Goal: Information Seeking & Learning: Learn about a topic

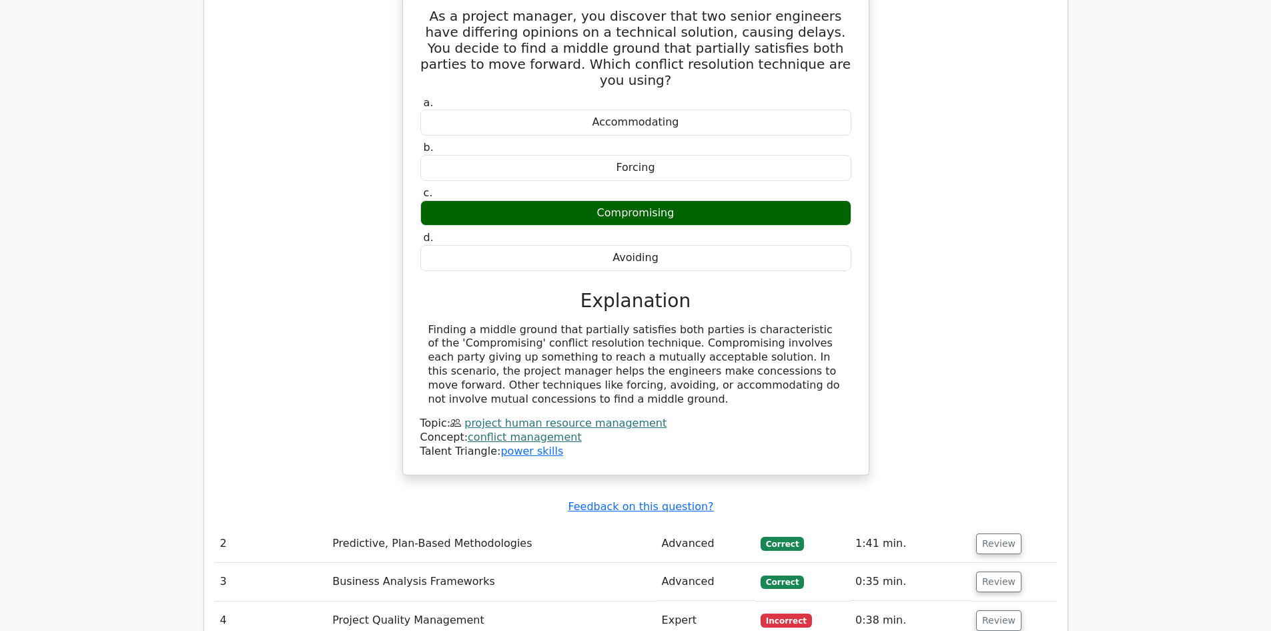
scroll to position [1335, 0]
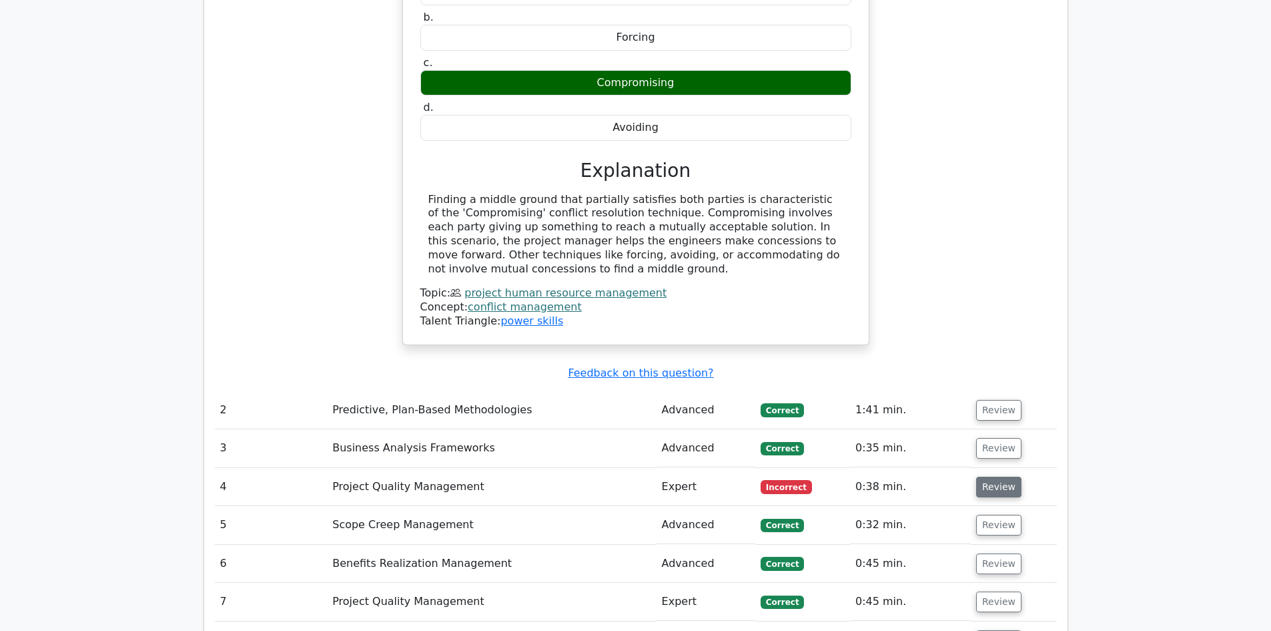
click at [1004, 476] on button "Review" at bounding box center [998, 486] width 45 height 21
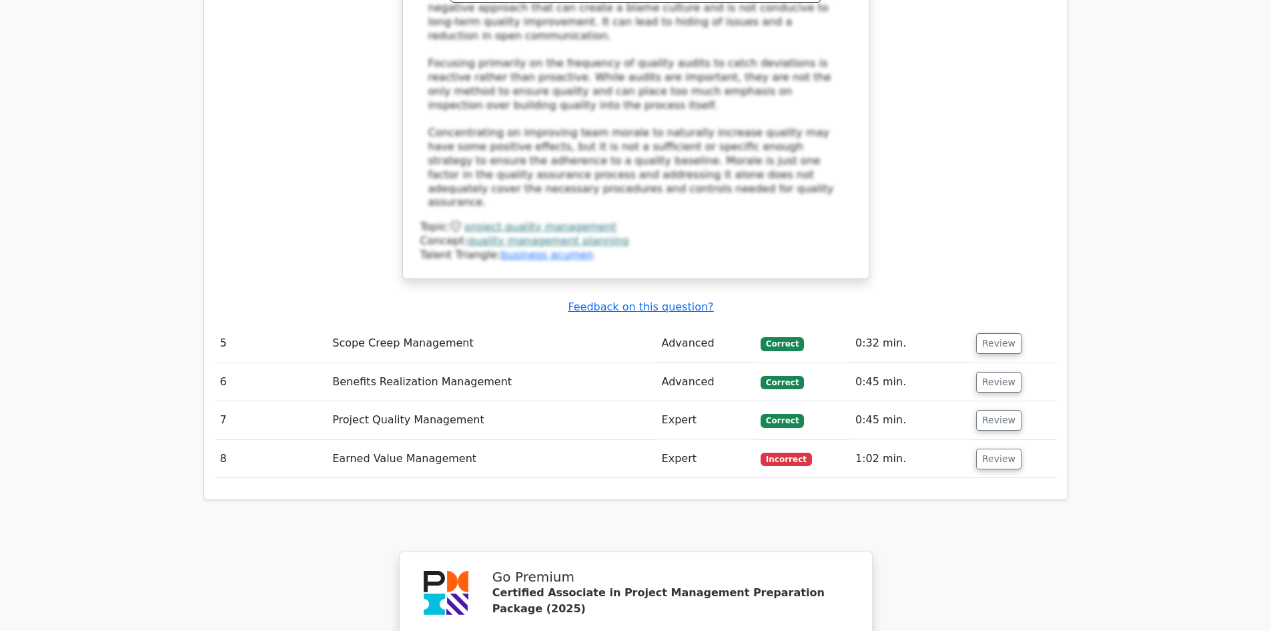
scroll to position [2536, 0]
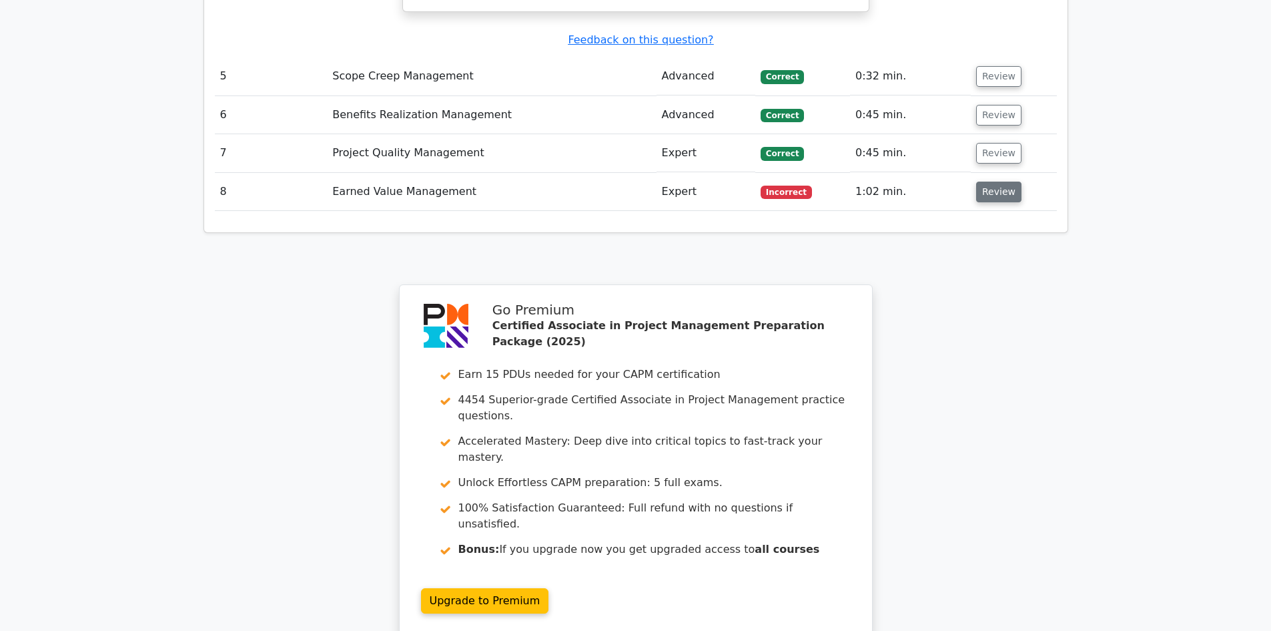
click at [982, 182] on button "Review" at bounding box center [998, 192] width 45 height 21
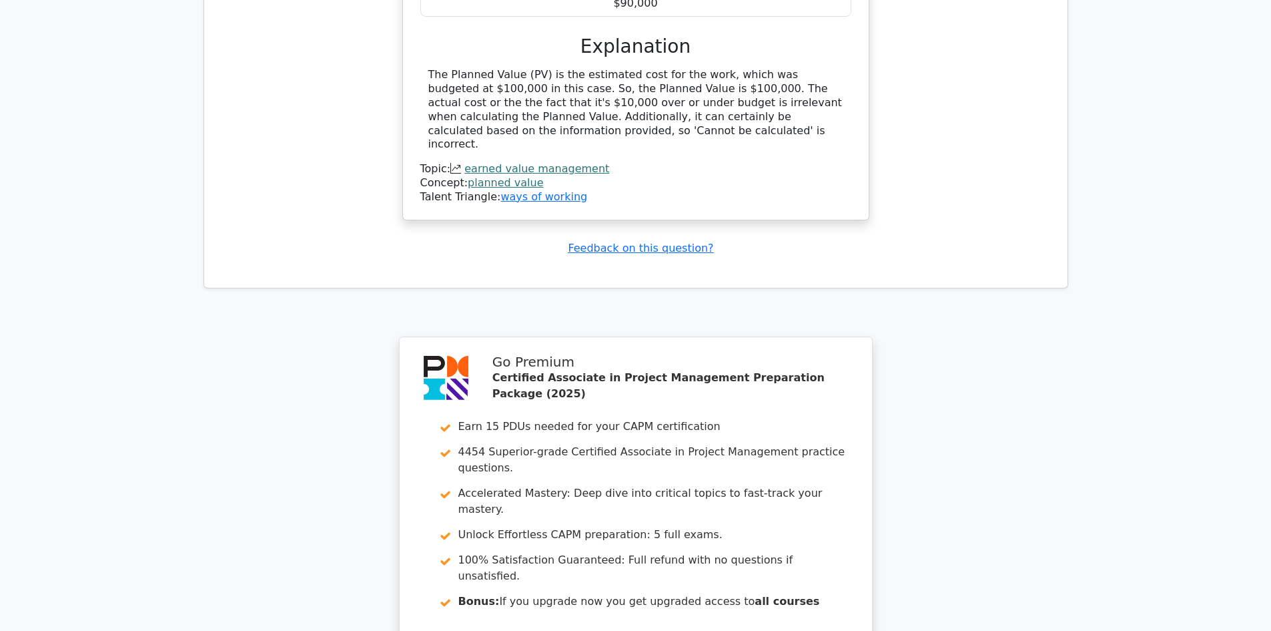
scroll to position [3166, 0]
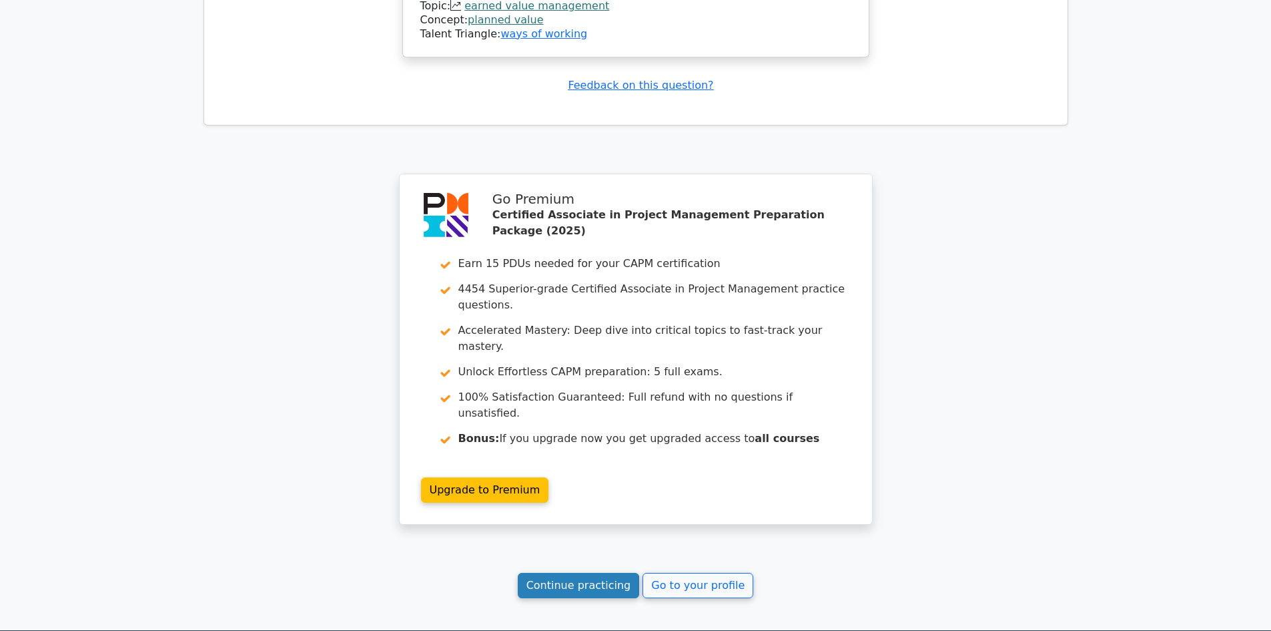
click at [581, 573] on link "Continue practicing" at bounding box center [579, 585] width 122 height 25
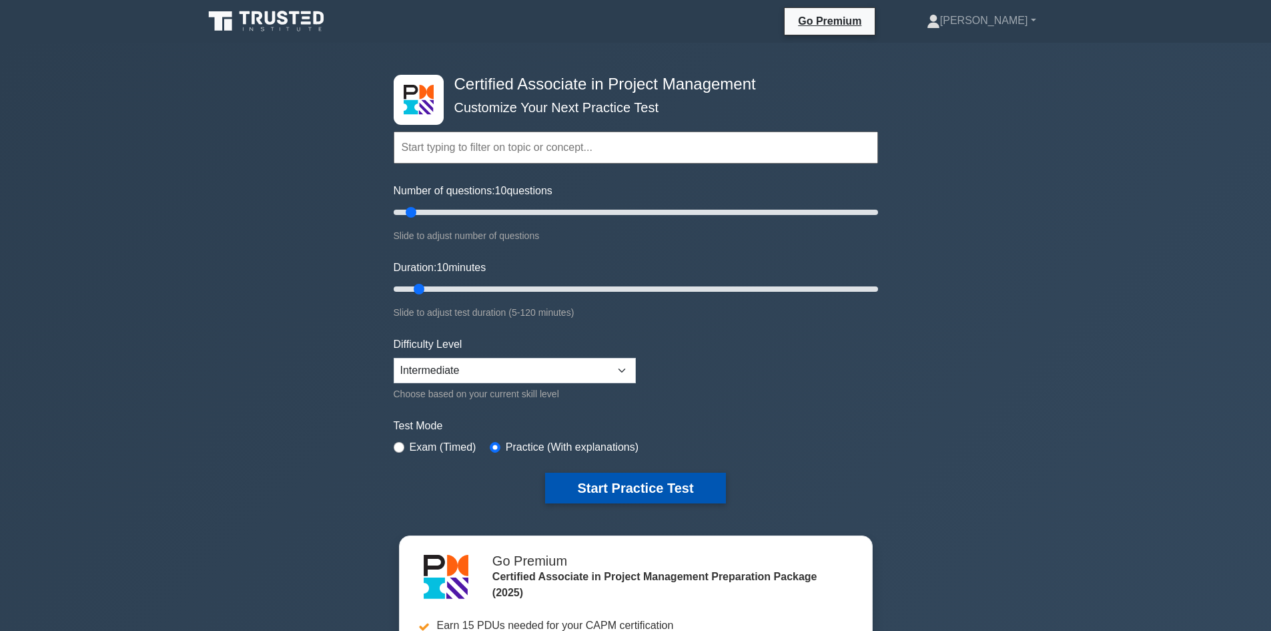
click at [680, 492] on button "Start Practice Test" at bounding box center [635, 487] width 180 height 31
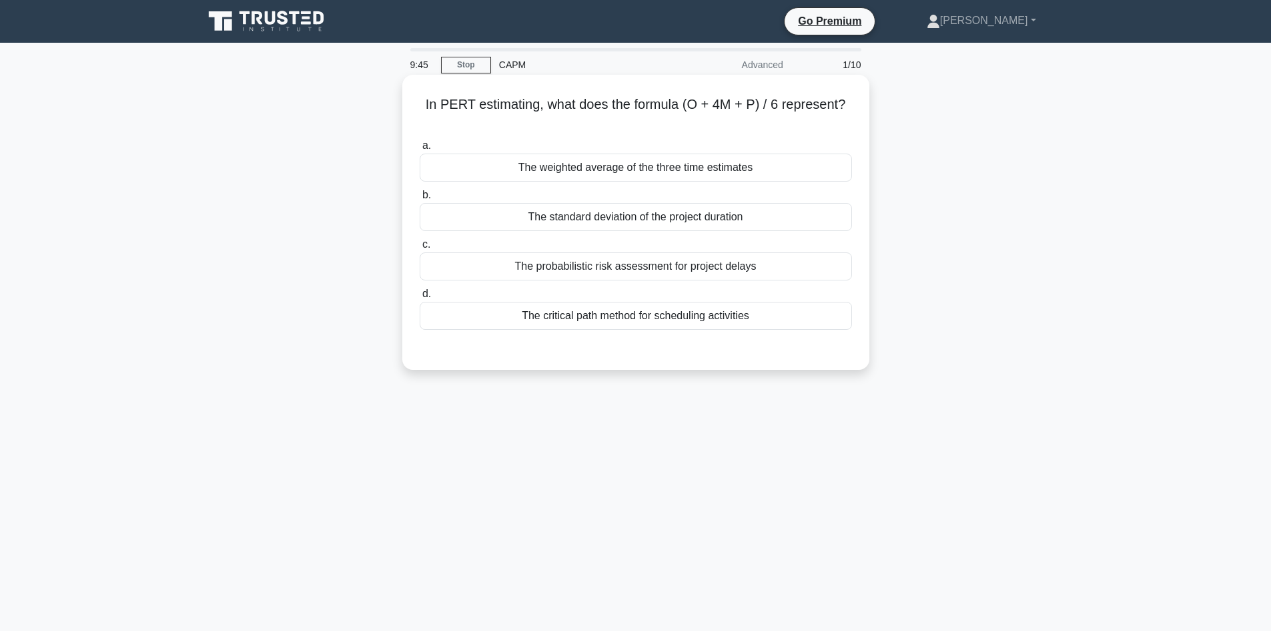
click at [605, 174] on div "The weighted average of the three time estimates" at bounding box center [636, 167] width 432 height 28
click at [420, 150] on input "a. The weighted average of the three time estimates" at bounding box center [420, 145] width 0 height 9
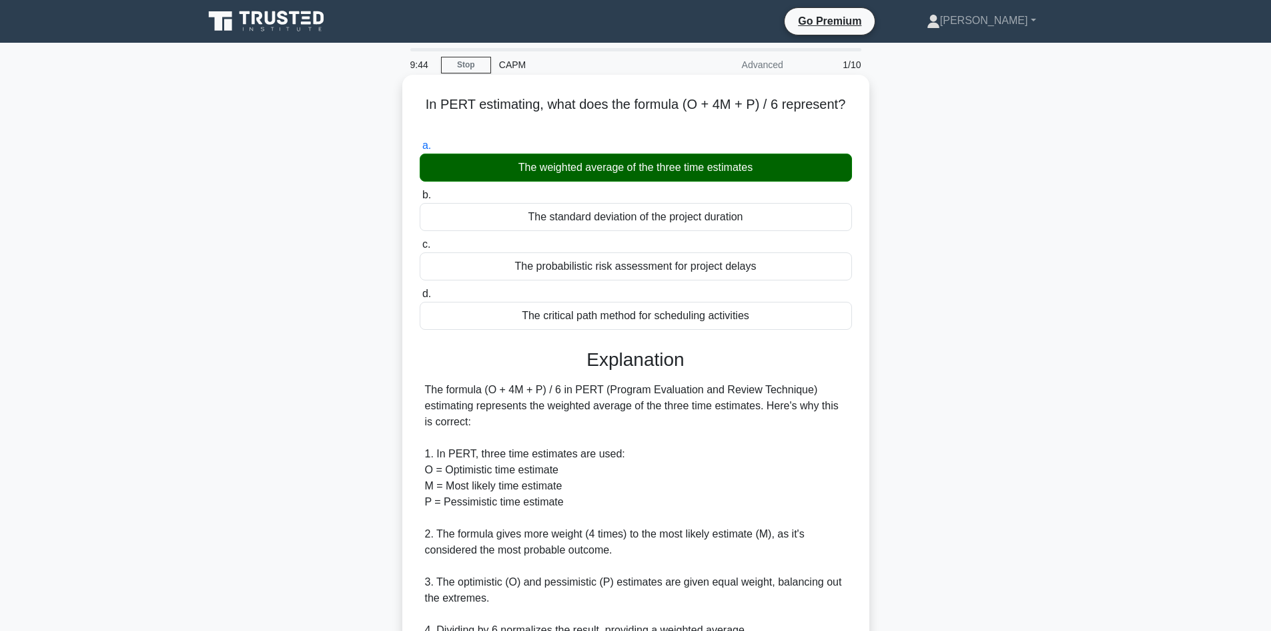
scroll to position [321, 0]
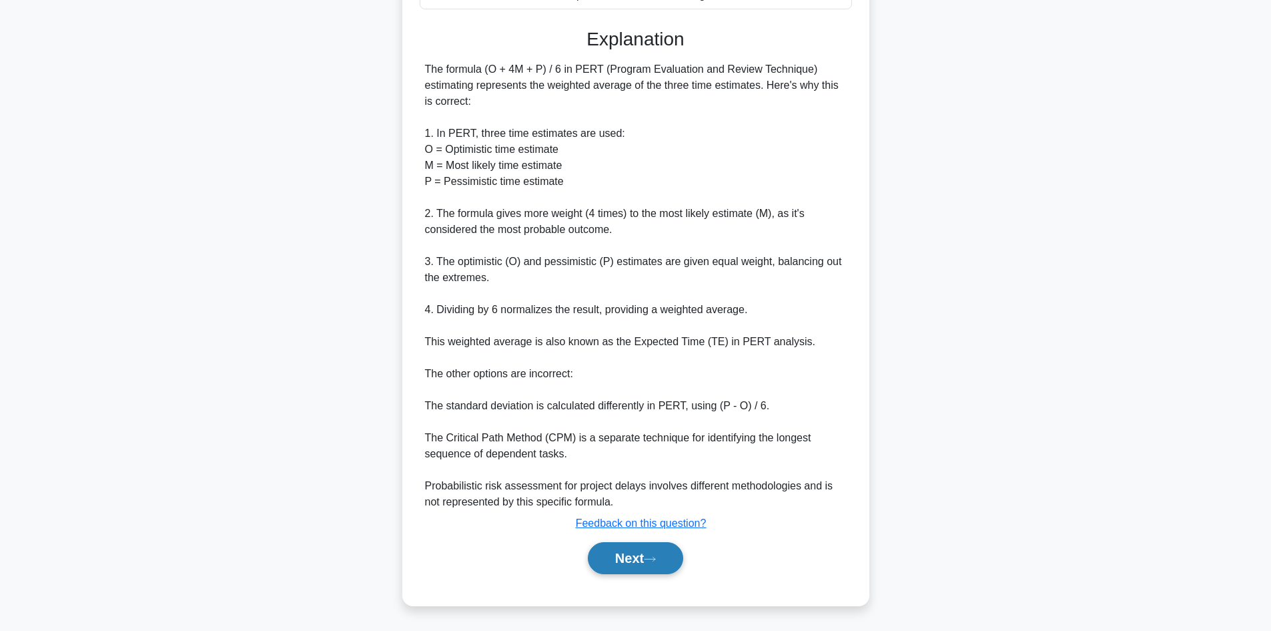
click at [633, 555] on button "Next" at bounding box center [635, 558] width 95 height 32
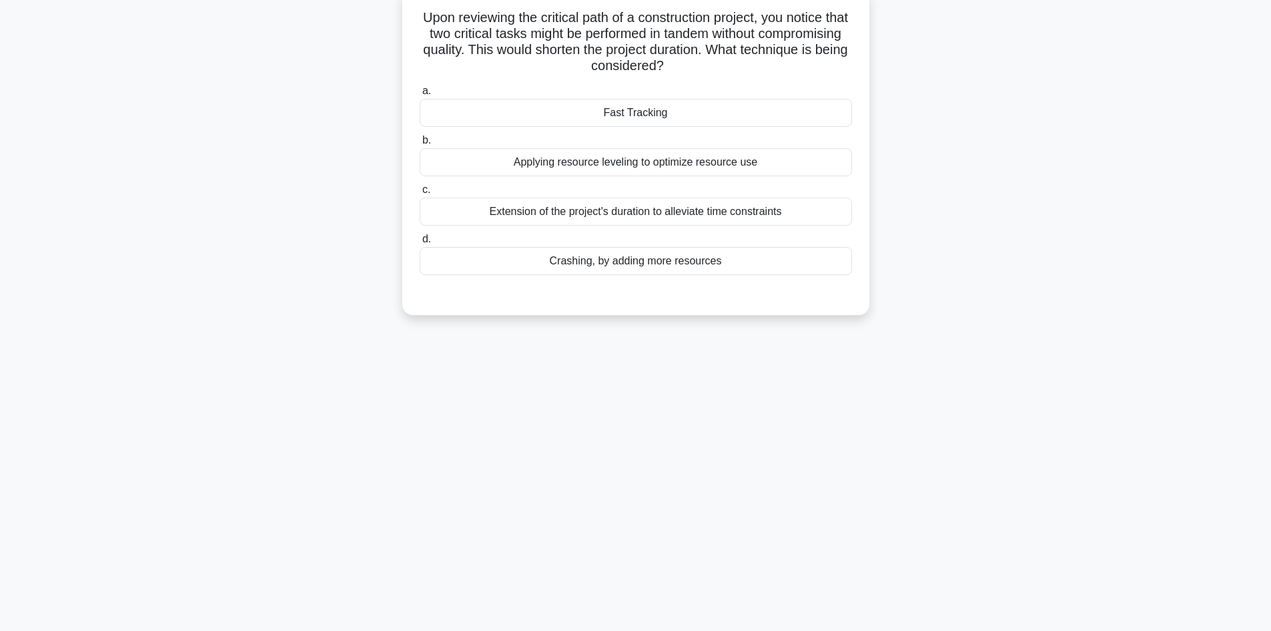
scroll to position [0, 0]
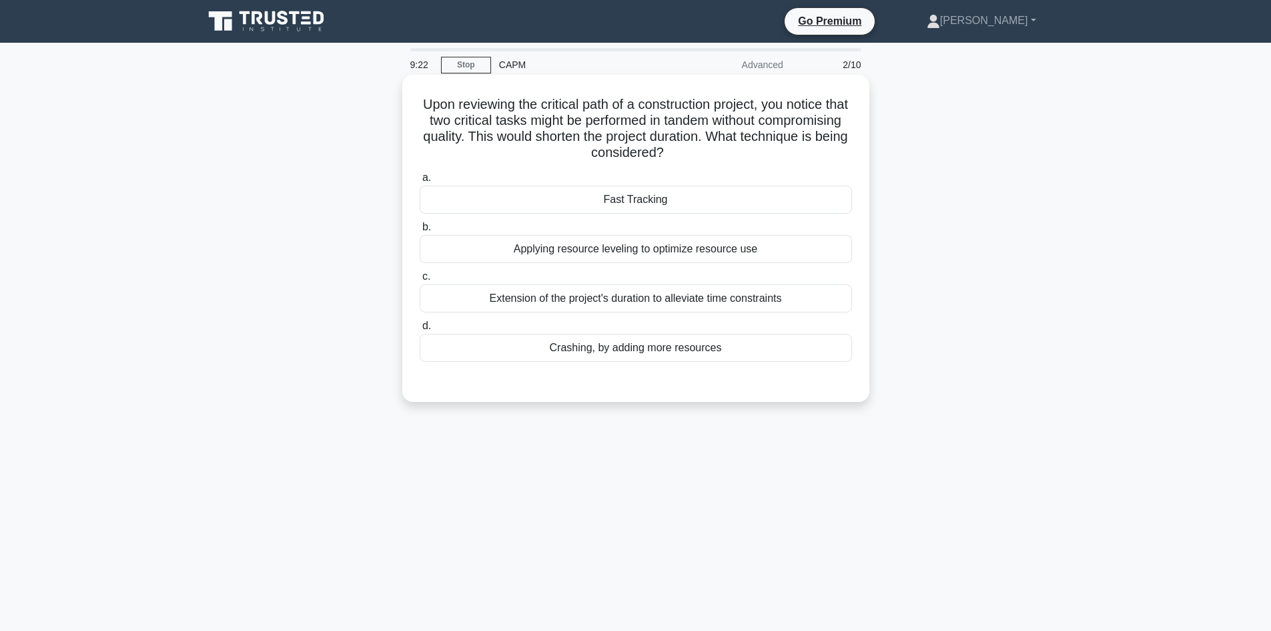
click at [682, 194] on div "Fast Tracking" at bounding box center [636, 200] width 432 height 28
click at [420, 182] on input "a. Fast Tracking" at bounding box center [420, 177] width 0 height 9
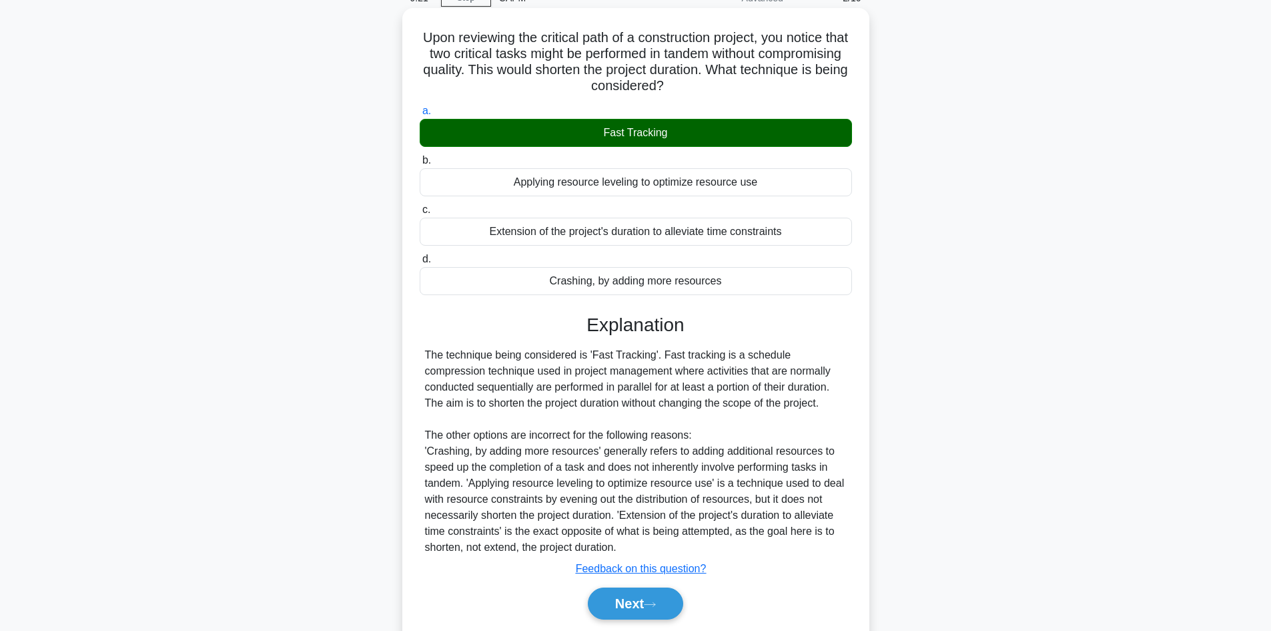
scroll to position [113, 0]
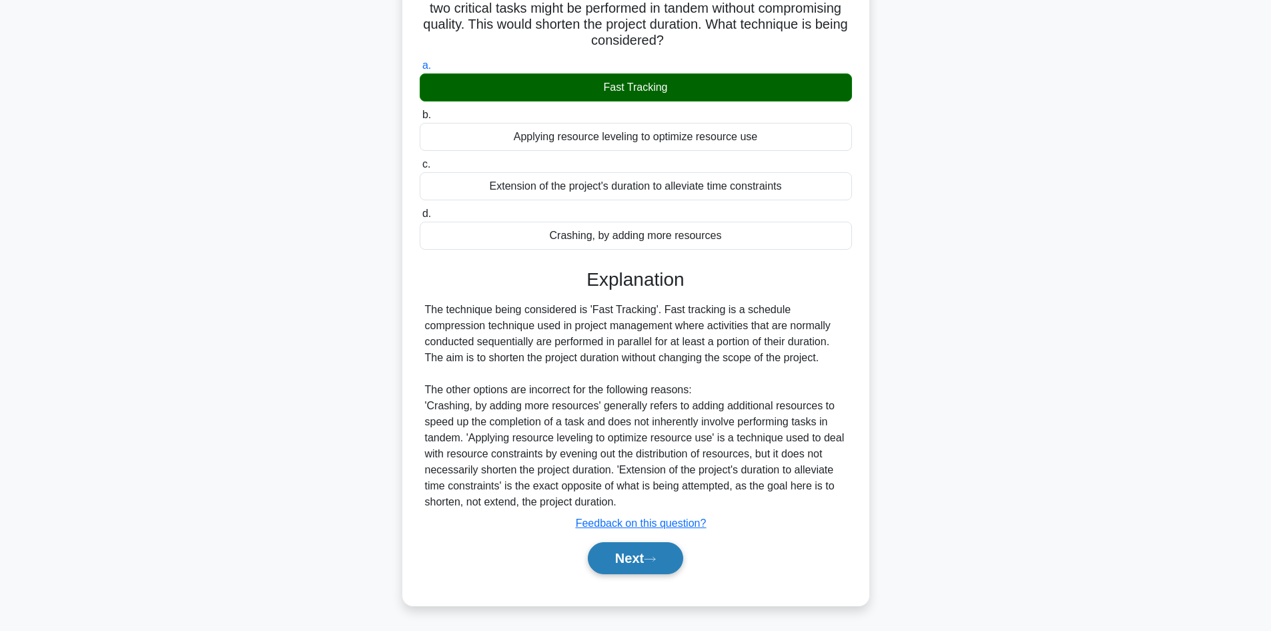
click at [617, 561] on button "Next" at bounding box center [635, 558] width 95 height 32
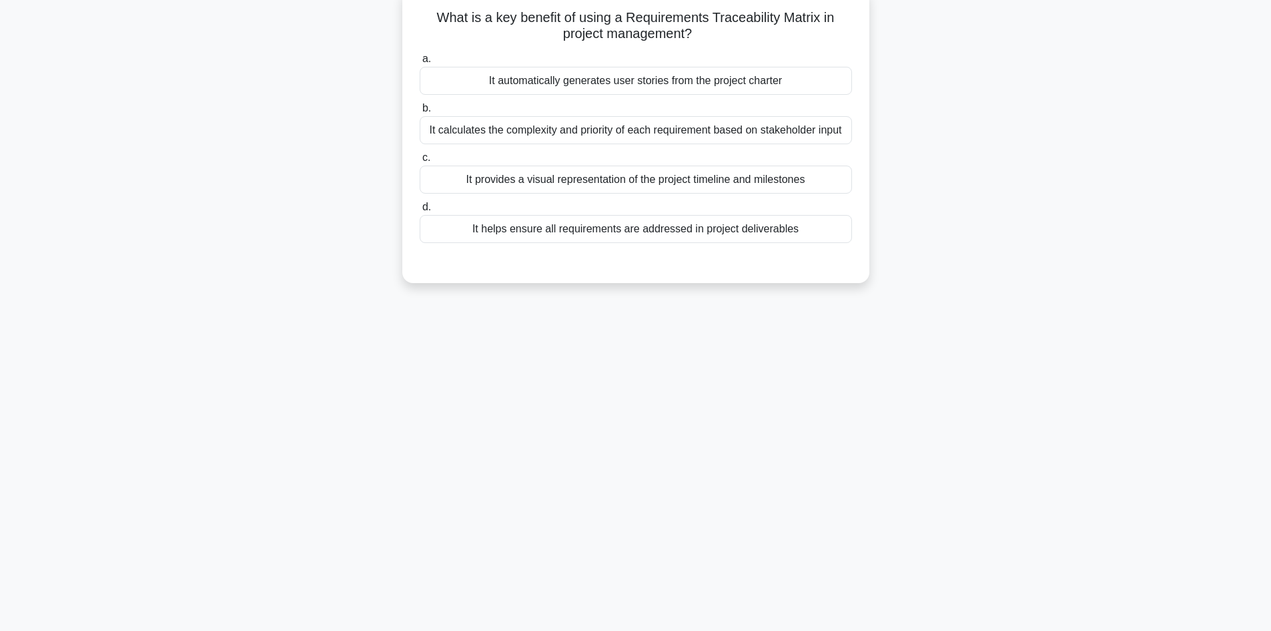
scroll to position [23, 0]
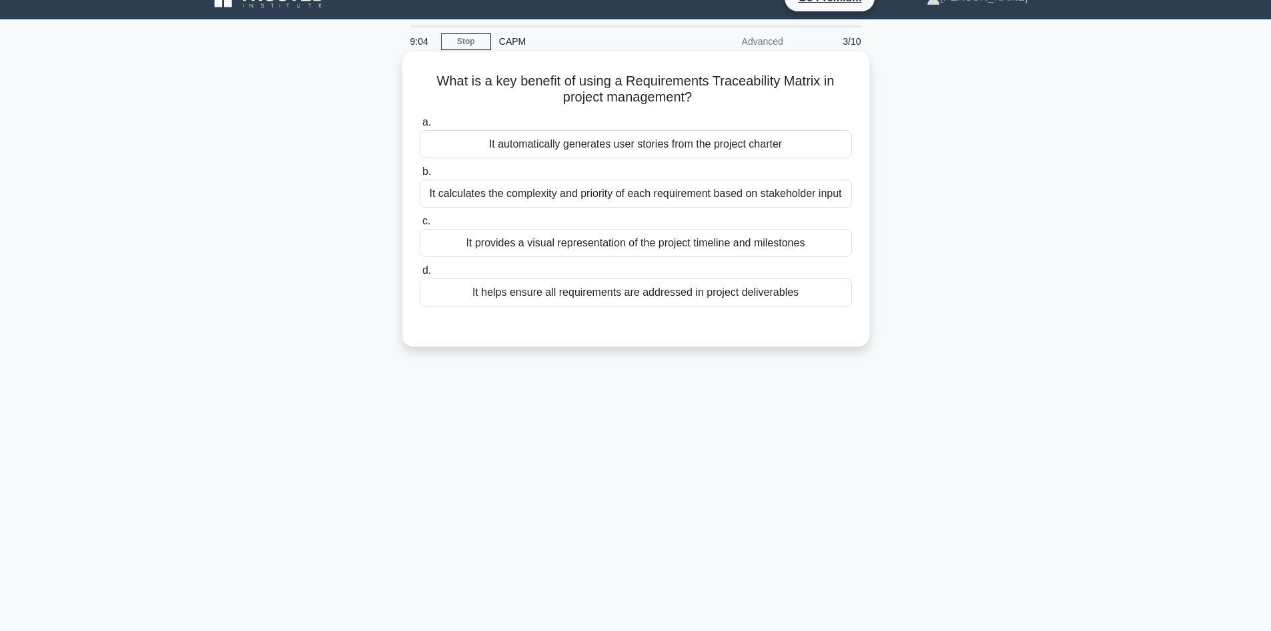
click at [711, 297] on div "It helps ensure all requirements are addressed in project deliverables" at bounding box center [636, 292] width 432 height 28
click at [420, 275] on input "d. It helps ensure all requirements are addressed in project deliverables" at bounding box center [420, 270] width 0 height 9
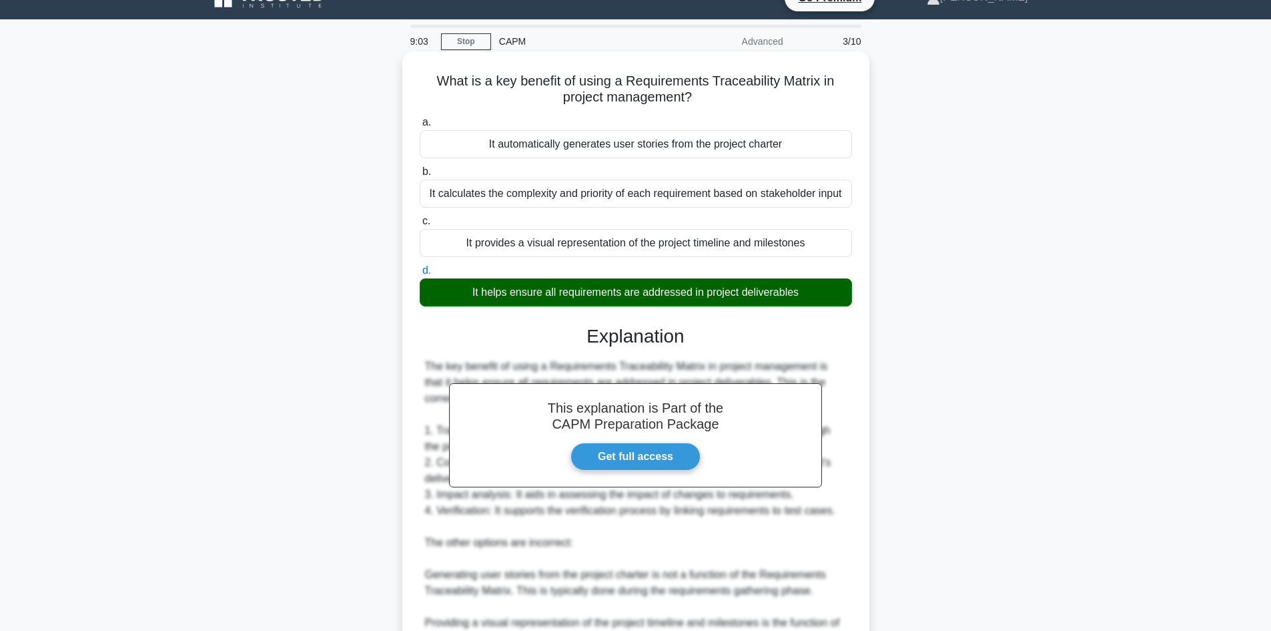
scroll to position [241, 0]
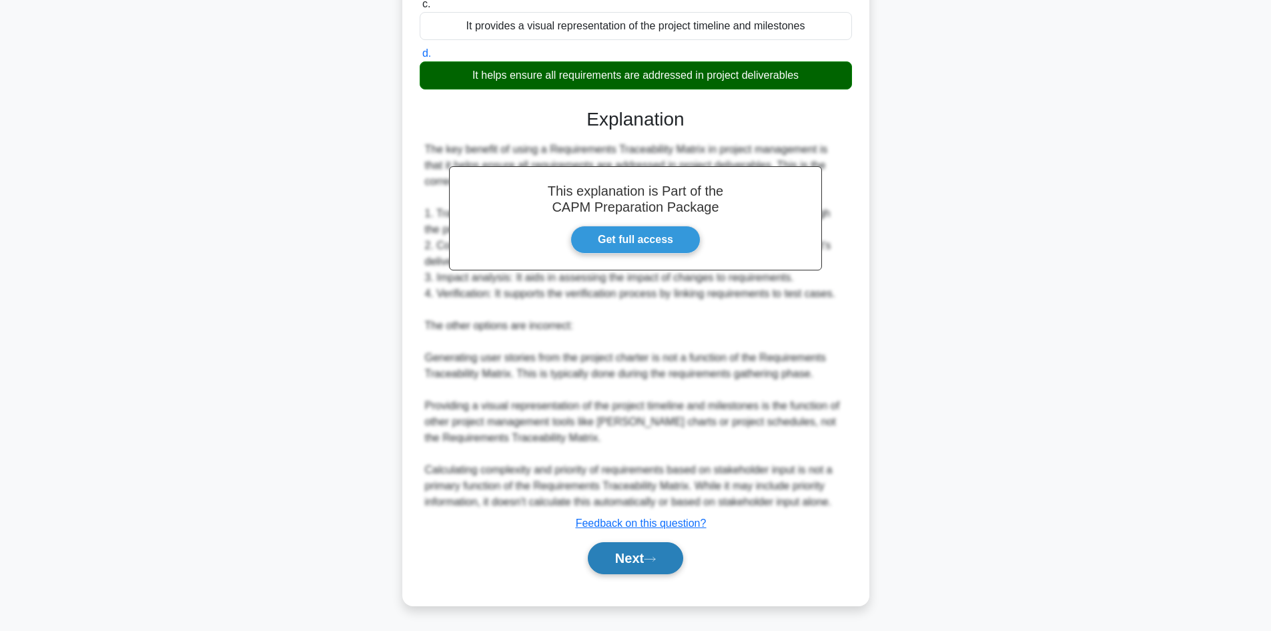
click at [619, 551] on button "Next" at bounding box center [635, 558] width 95 height 32
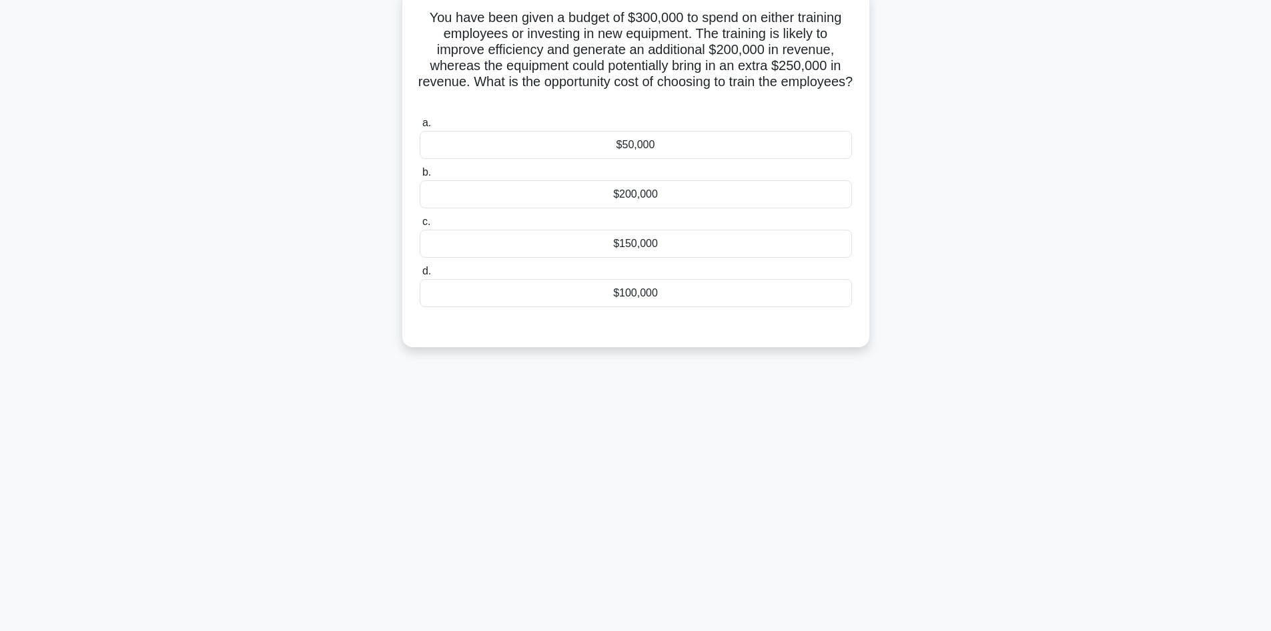
scroll to position [0, 0]
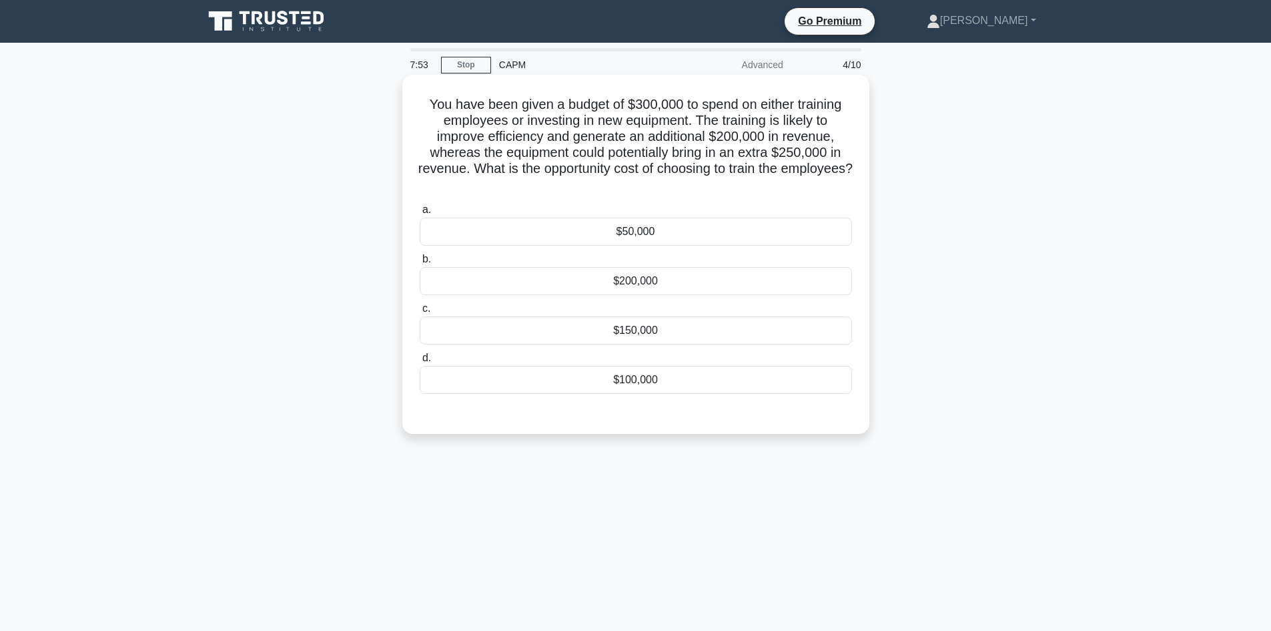
click at [707, 286] on div "$200,000" at bounding box center [636, 281] width 432 height 28
click at [420, 264] on input "b. $200,000" at bounding box center [420, 259] width 0 height 9
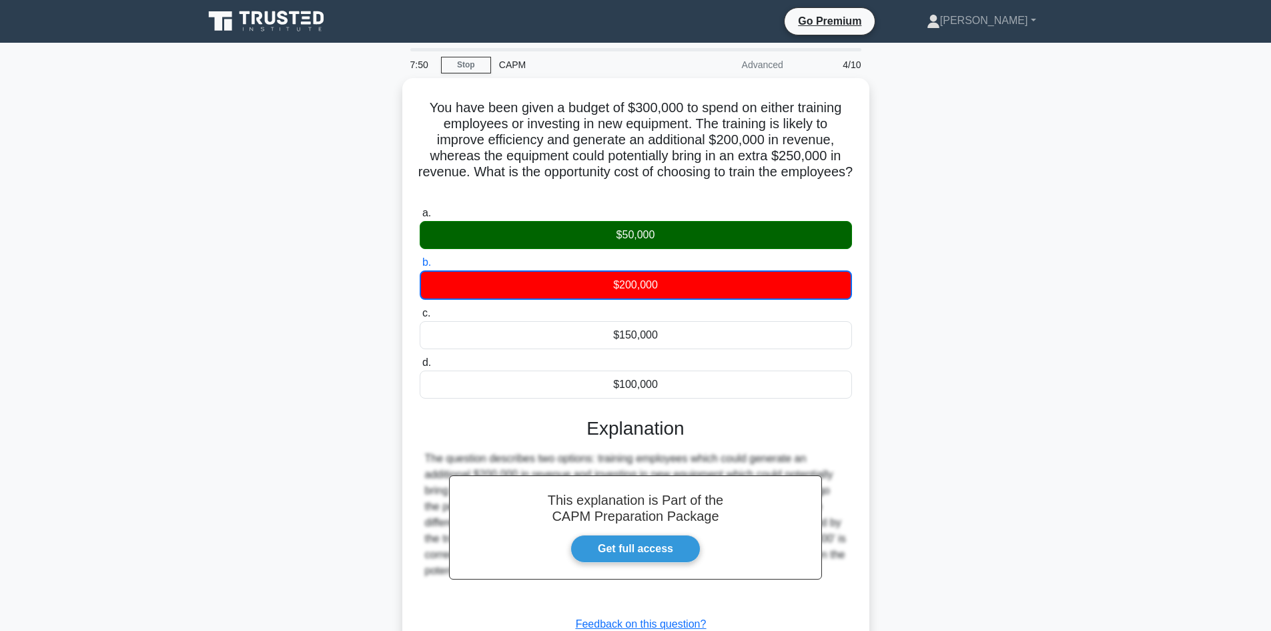
scroll to position [98, 0]
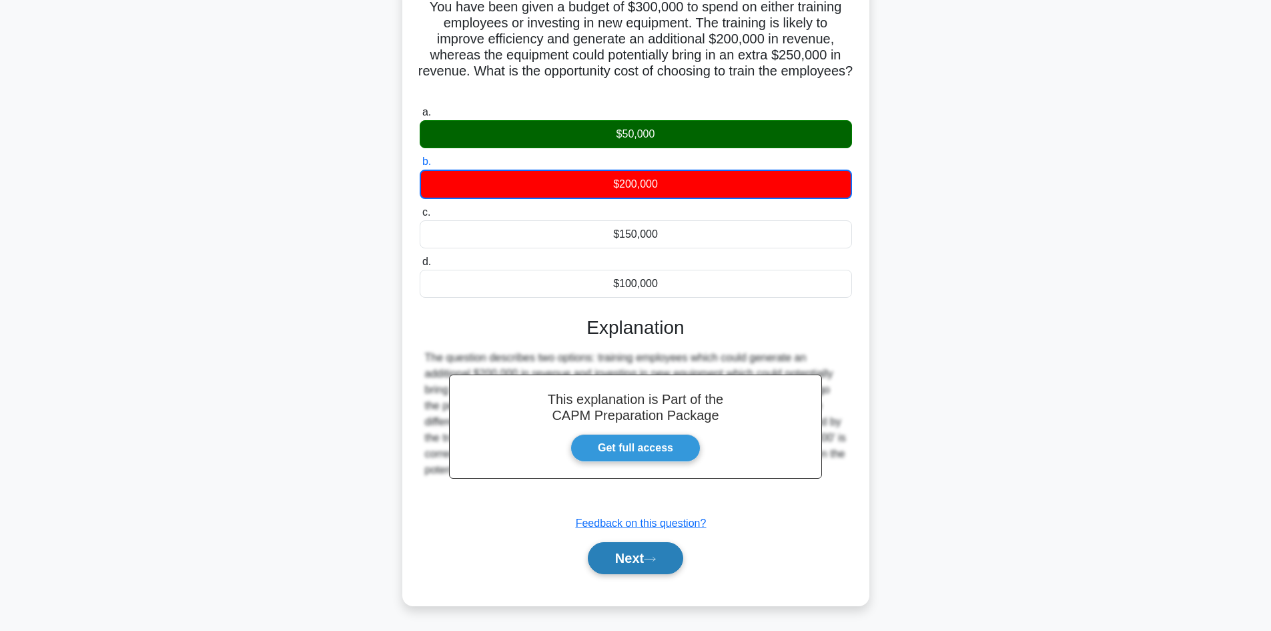
click at [622, 565] on button "Next" at bounding box center [635, 558] width 95 height 32
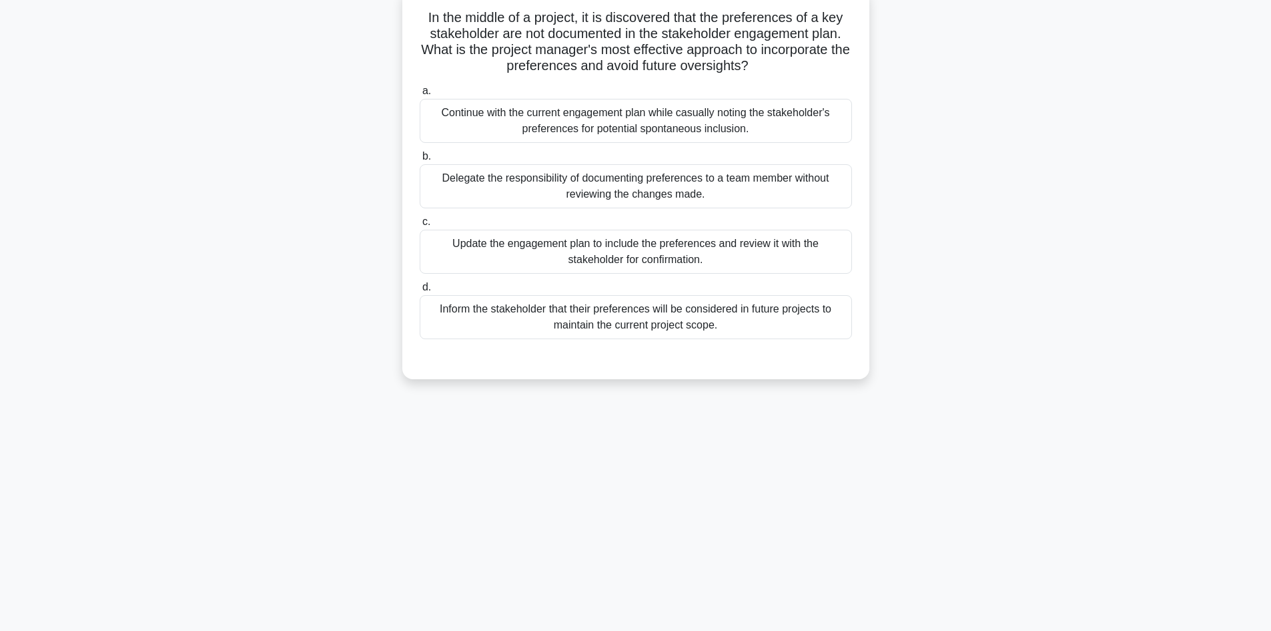
scroll to position [0, 0]
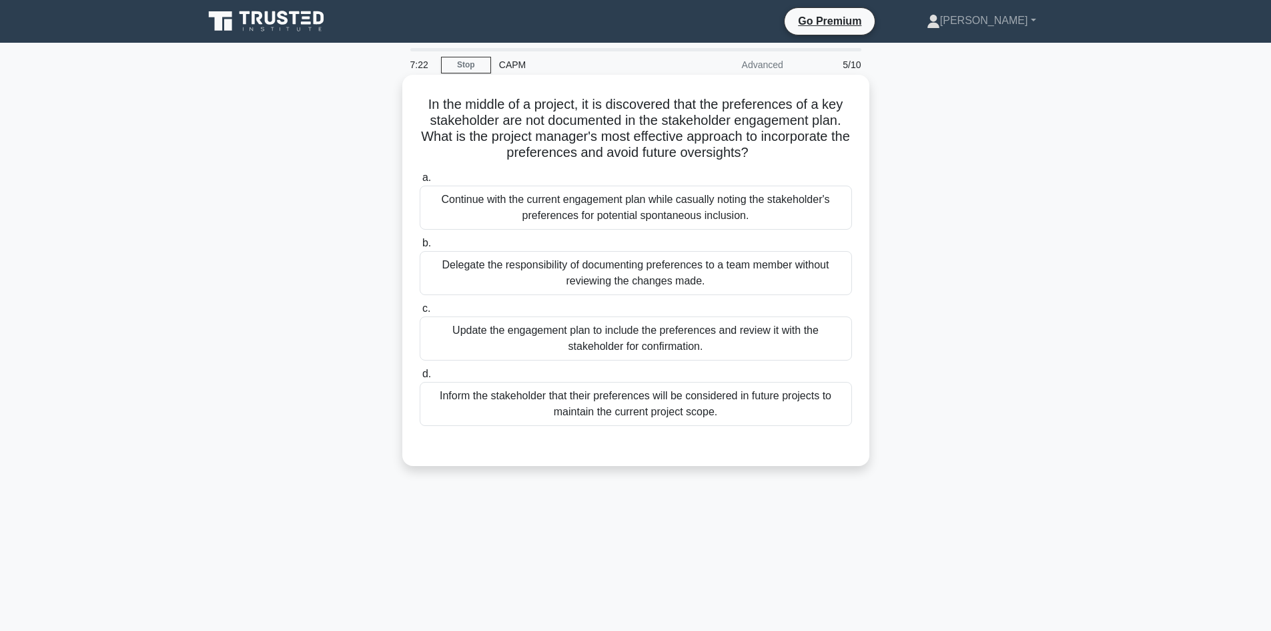
click at [707, 340] on div "Update the engagement plan to include the preferences and review it with the st…" at bounding box center [636, 338] width 432 height 44
click at [420, 313] on input "c. Update the engagement plan to include the preferences and review it with the…" at bounding box center [420, 308] width 0 height 9
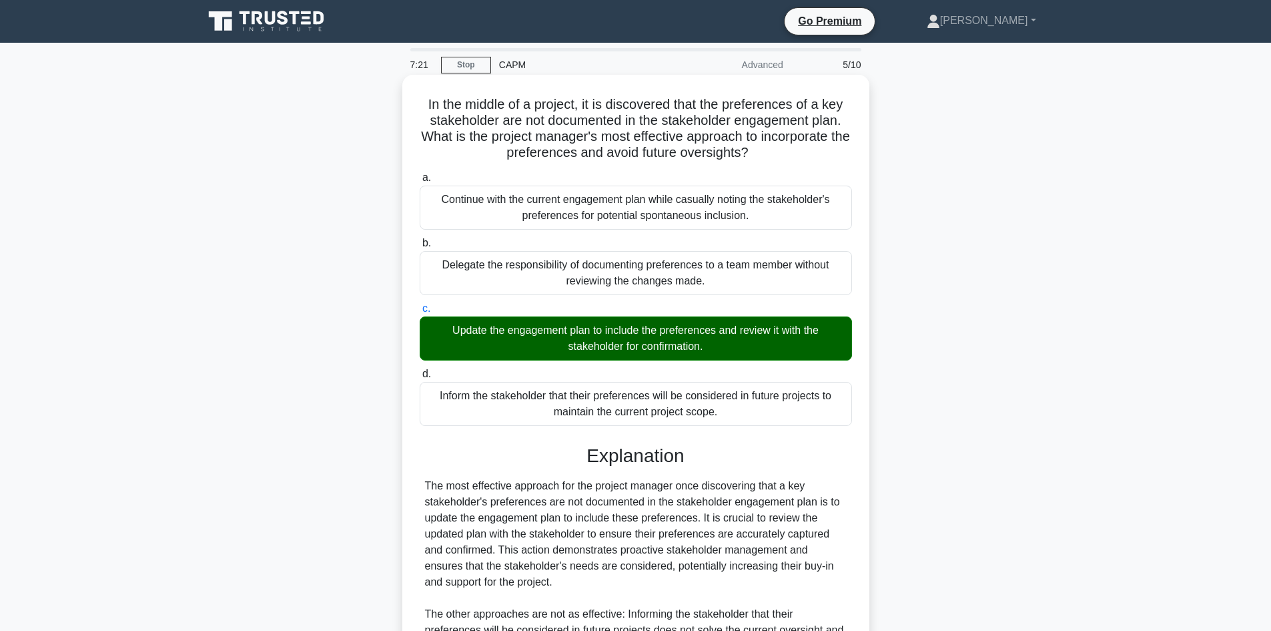
scroll to position [142, 0]
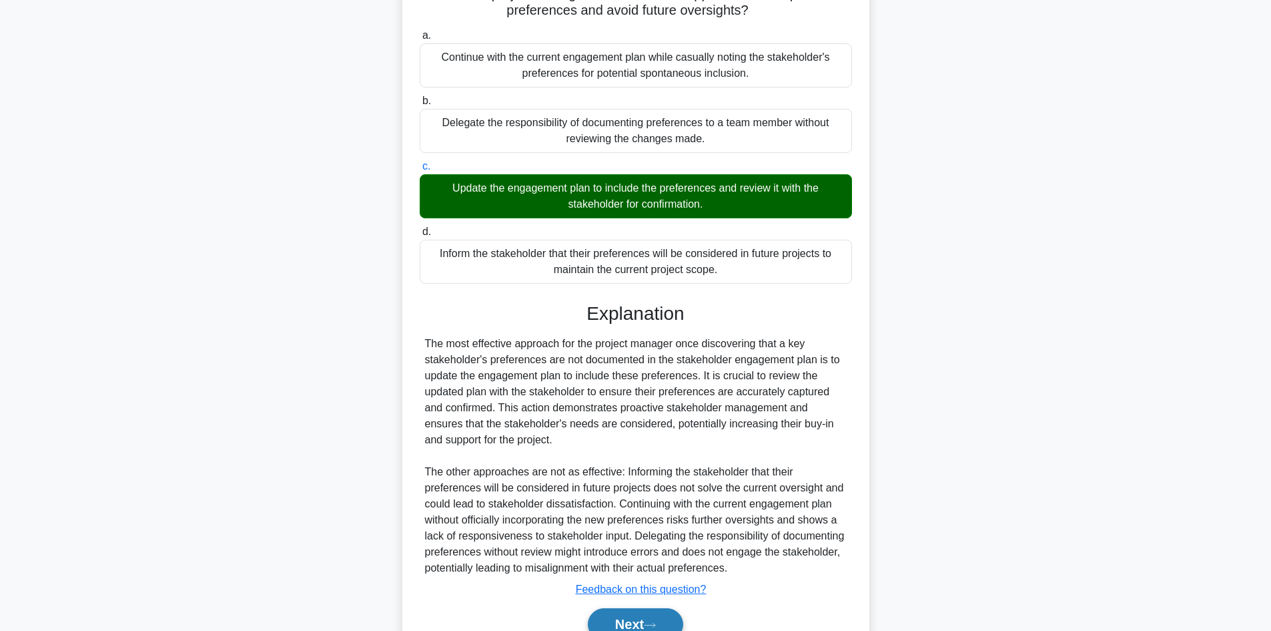
click at [631, 615] on button "Next" at bounding box center [635, 624] width 95 height 32
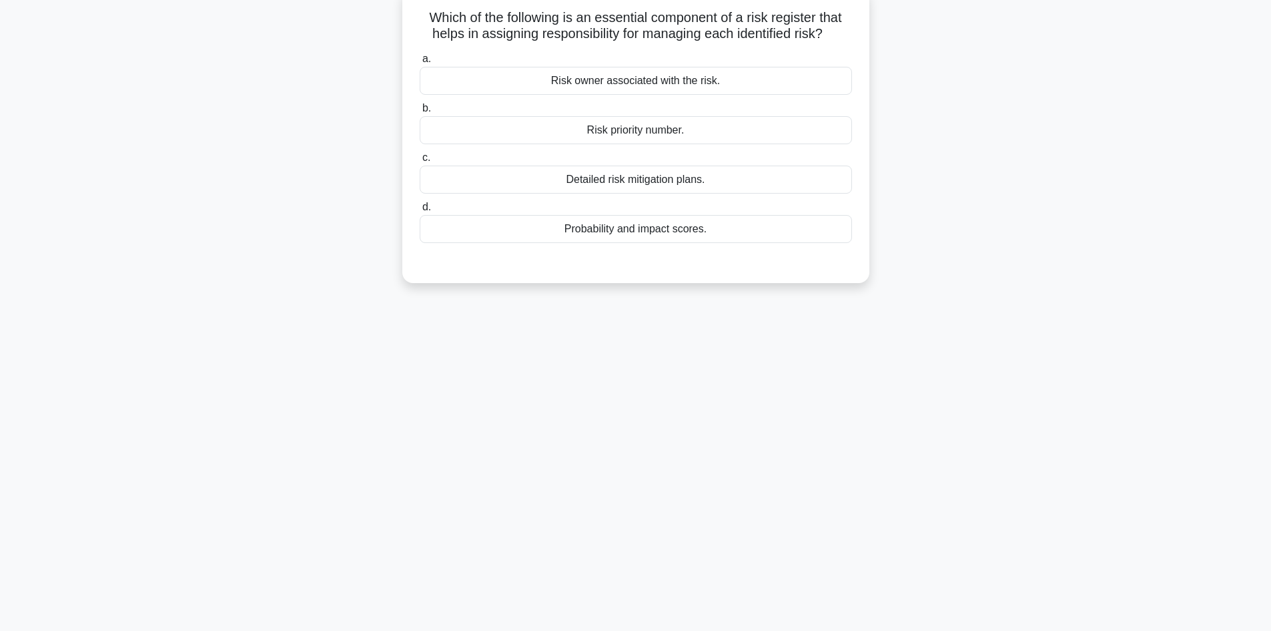
scroll to position [0, 0]
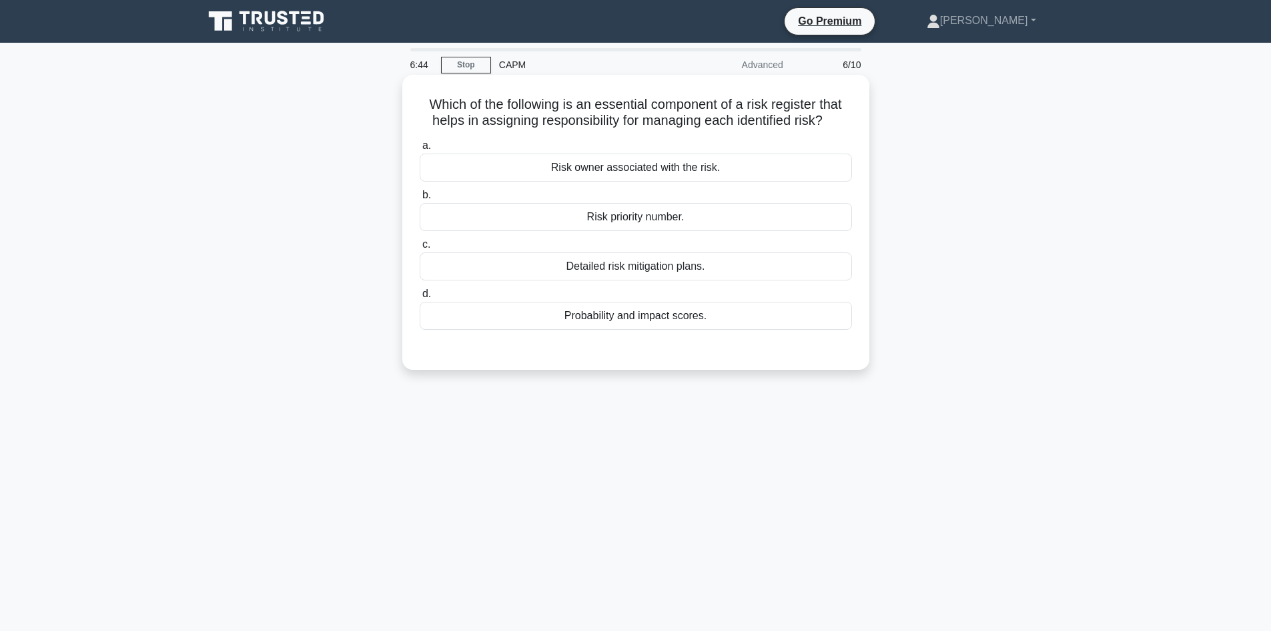
click at [697, 215] on div "Risk priority number." at bounding box center [636, 217] width 432 height 28
click at [420, 200] on input "b. Risk priority number." at bounding box center [420, 195] width 0 height 9
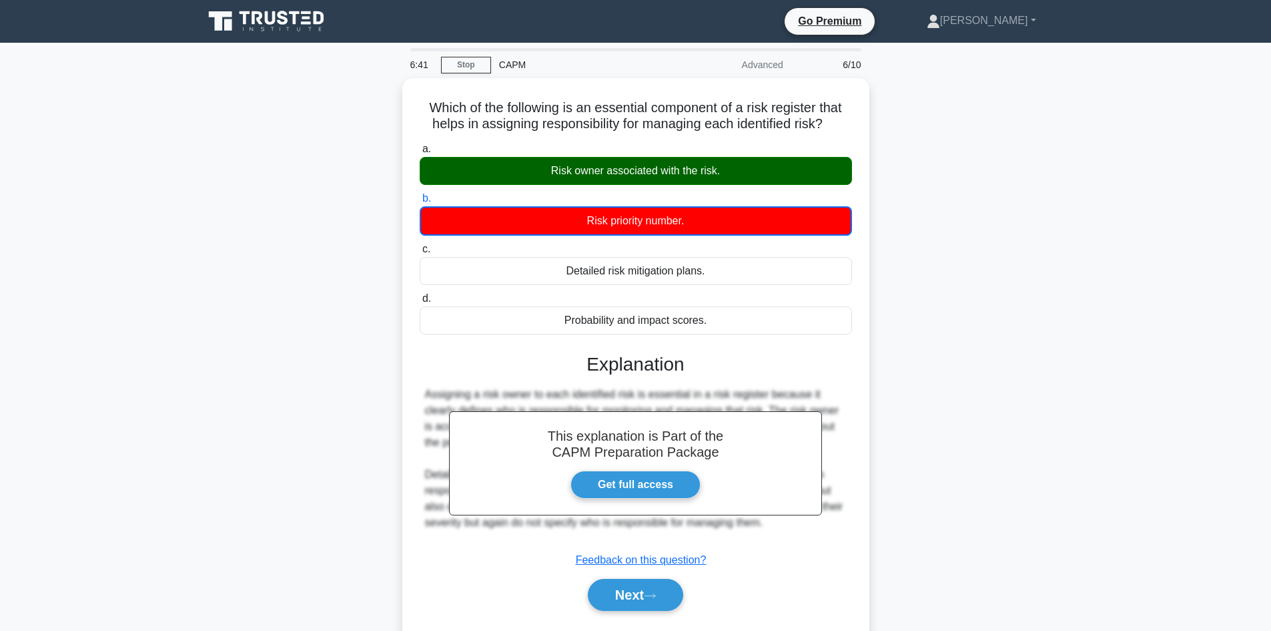
scroll to position [90, 0]
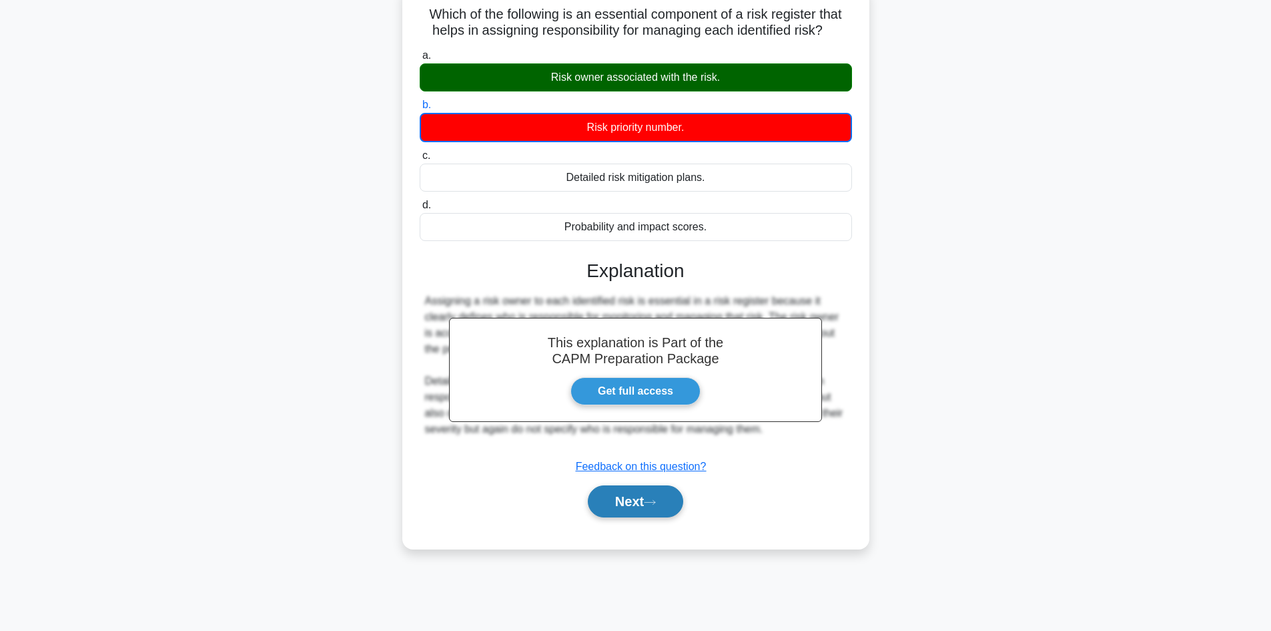
click at [624, 499] on button "Next" at bounding box center [635, 501] width 95 height 32
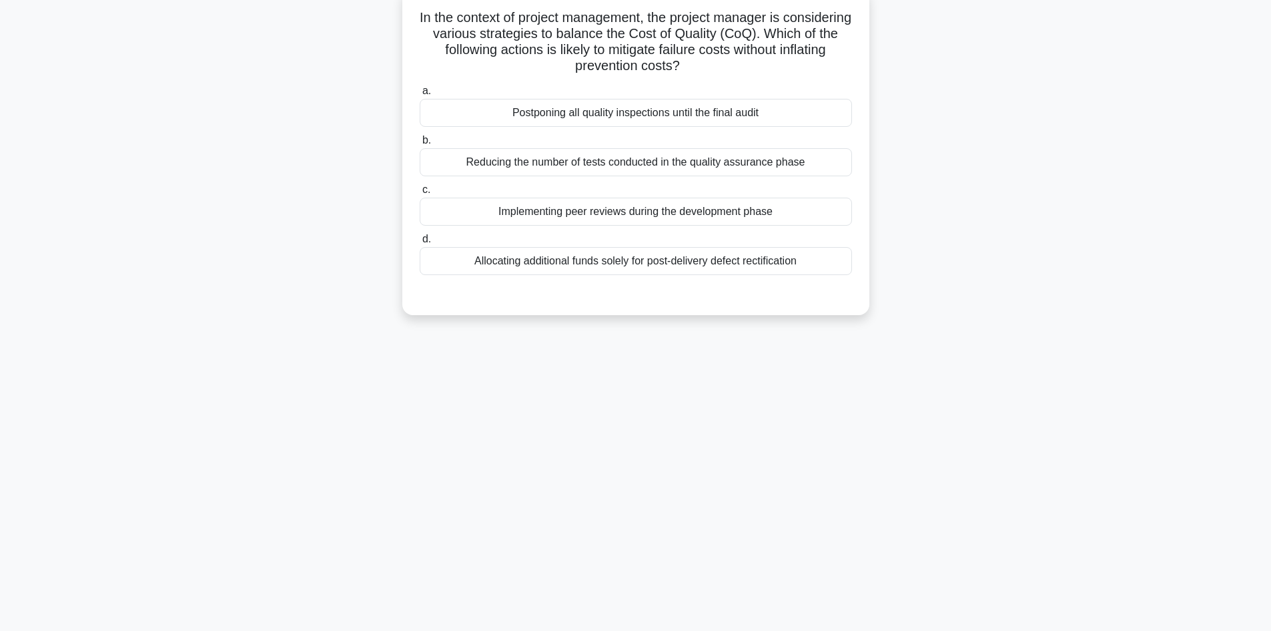
scroll to position [23, 0]
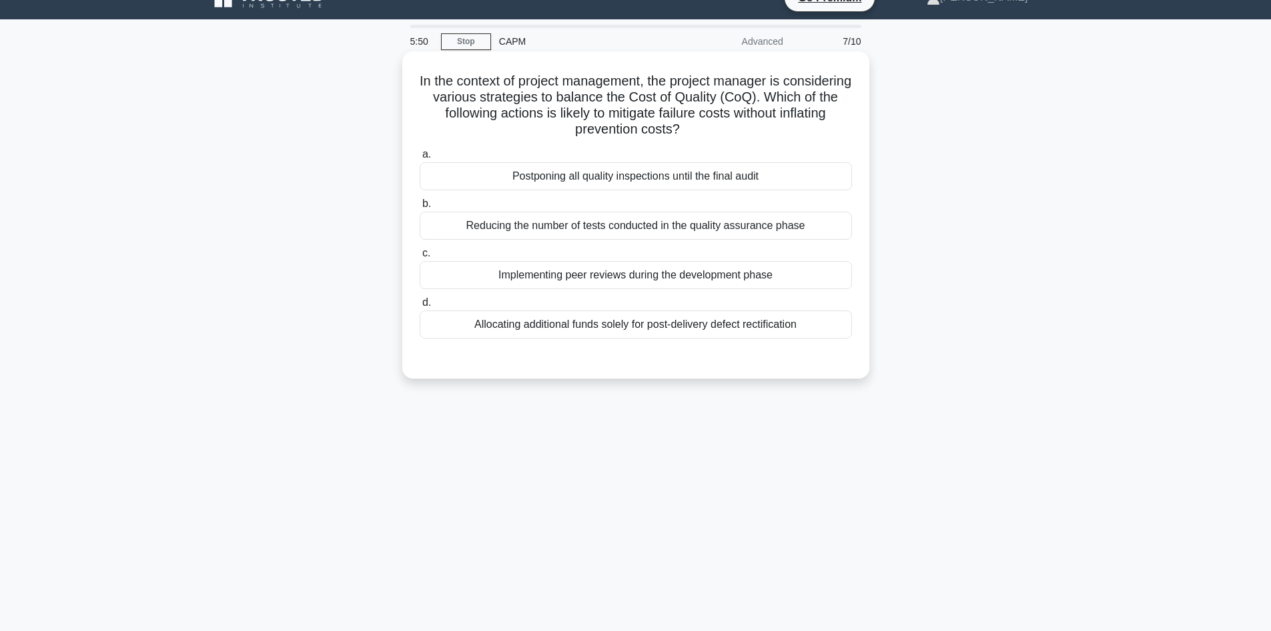
click at [693, 275] on div "Implementing peer reviews during the development phase" at bounding box center [636, 275] width 432 height 28
click at [420, 258] on input "c. Implementing peer reviews during the development phase" at bounding box center [420, 253] width 0 height 9
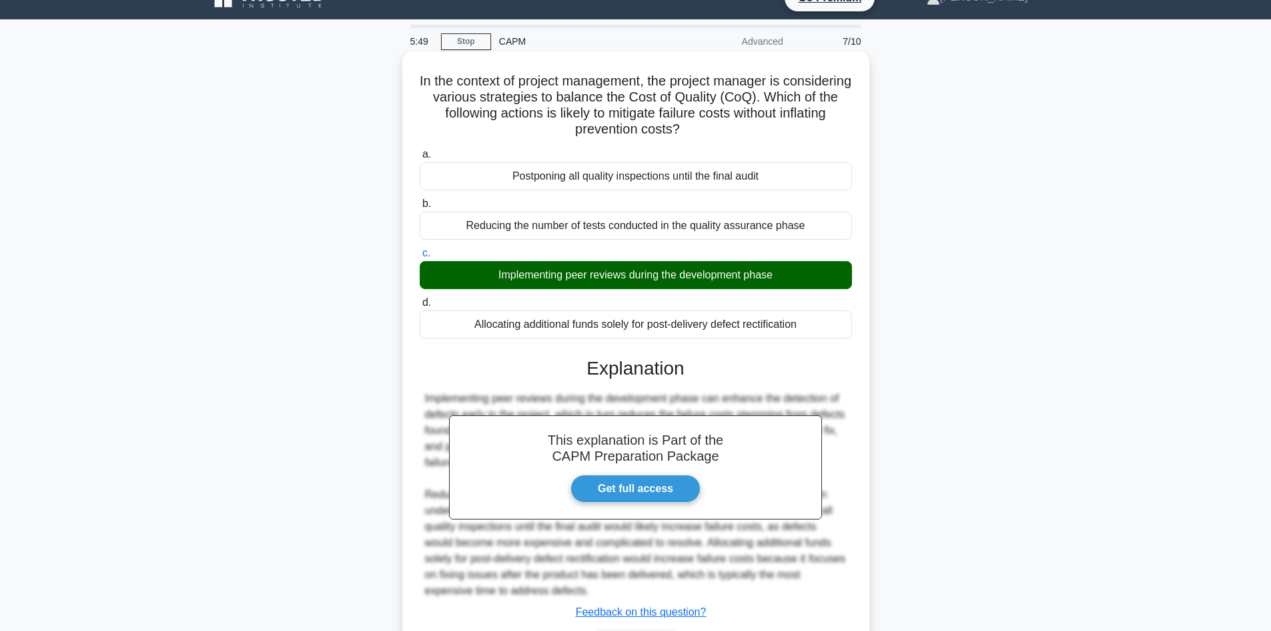
scroll to position [113, 0]
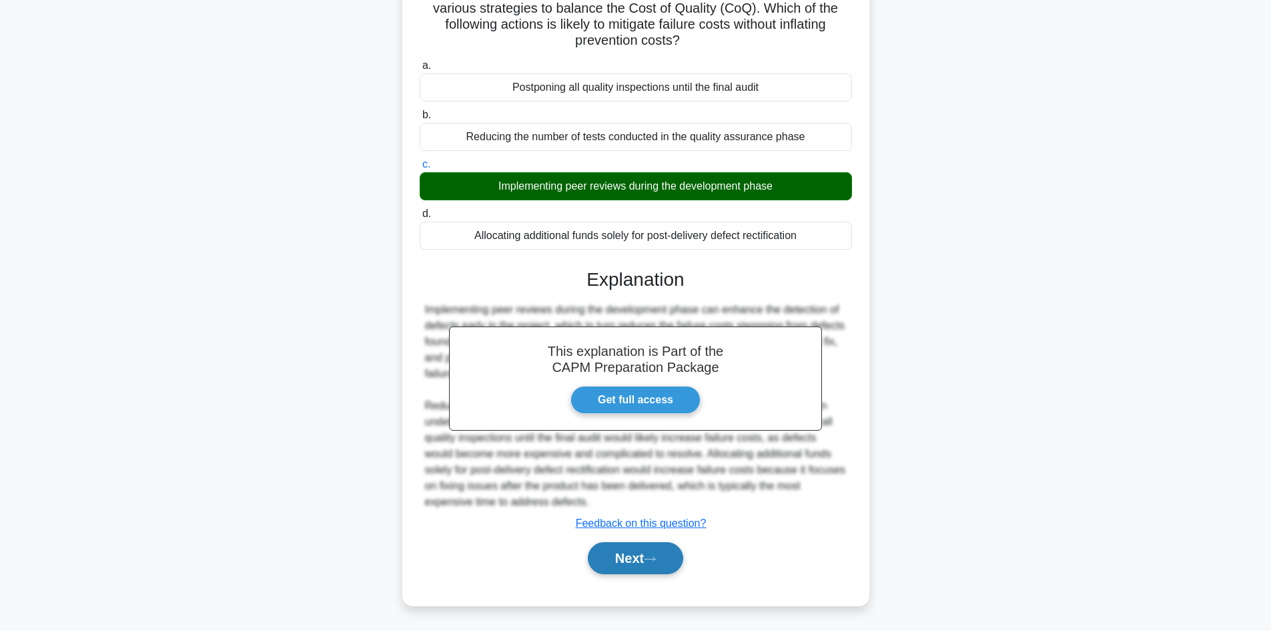
click at [630, 566] on button "Next" at bounding box center [635, 558] width 95 height 32
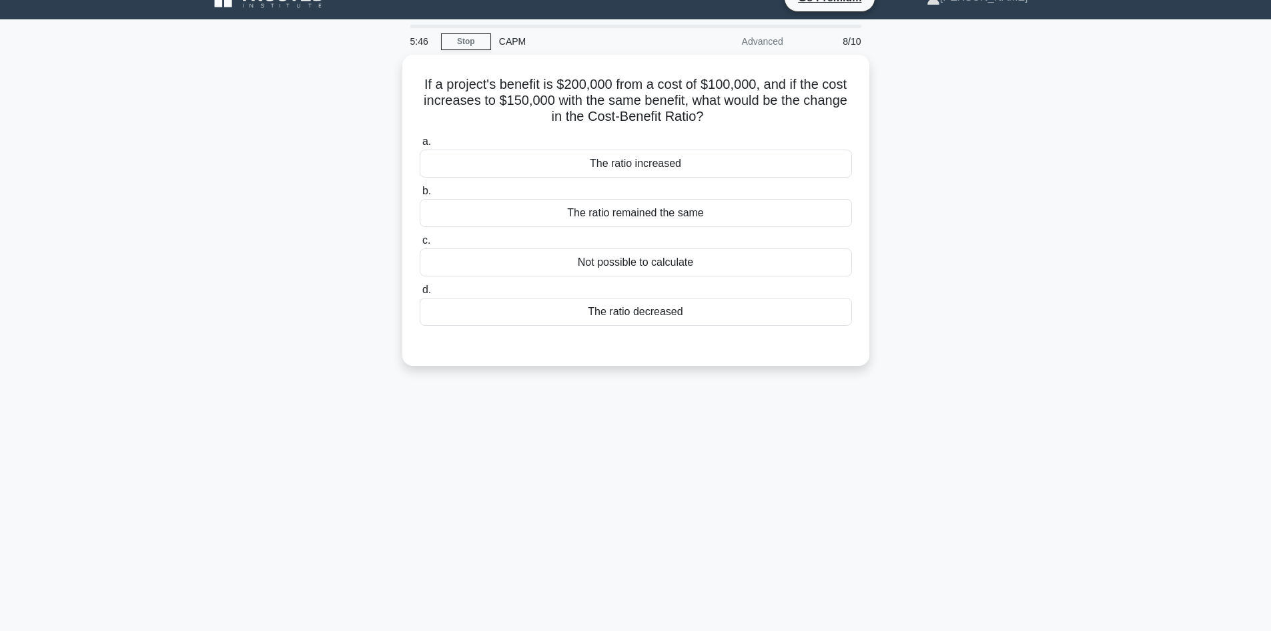
scroll to position [67, 0]
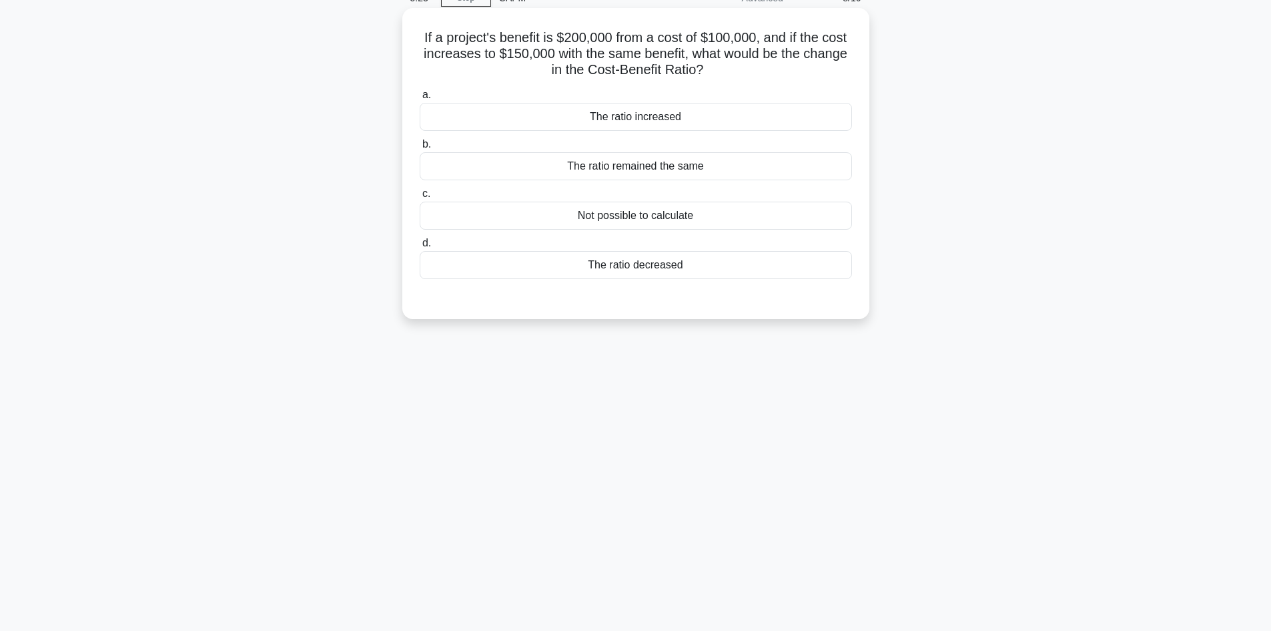
click at [693, 267] on div "The ratio decreased" at bounding box center [636, 265] width 432 height 28
click at [420, 248] on input "d. The ratio decreased" at bounding box center [420, 243] width 0 height 9
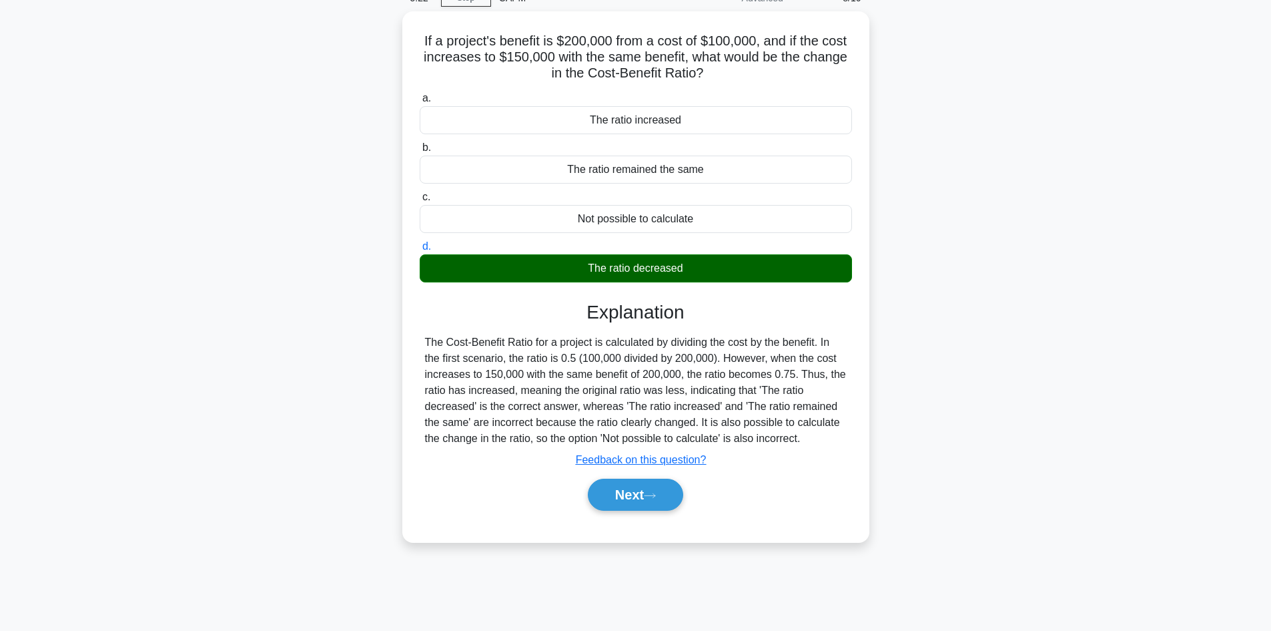
scroll to position [90, 0]
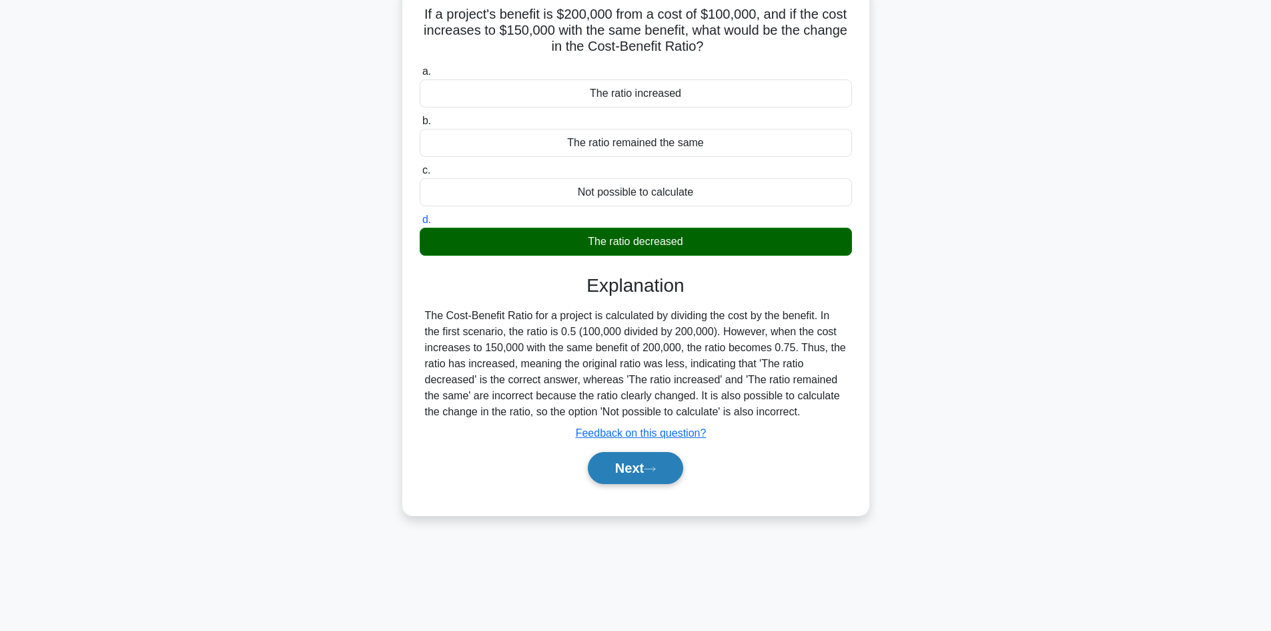
click at [601, 472] on button "Next" at bounding box center [635, 468] width 95 height 32
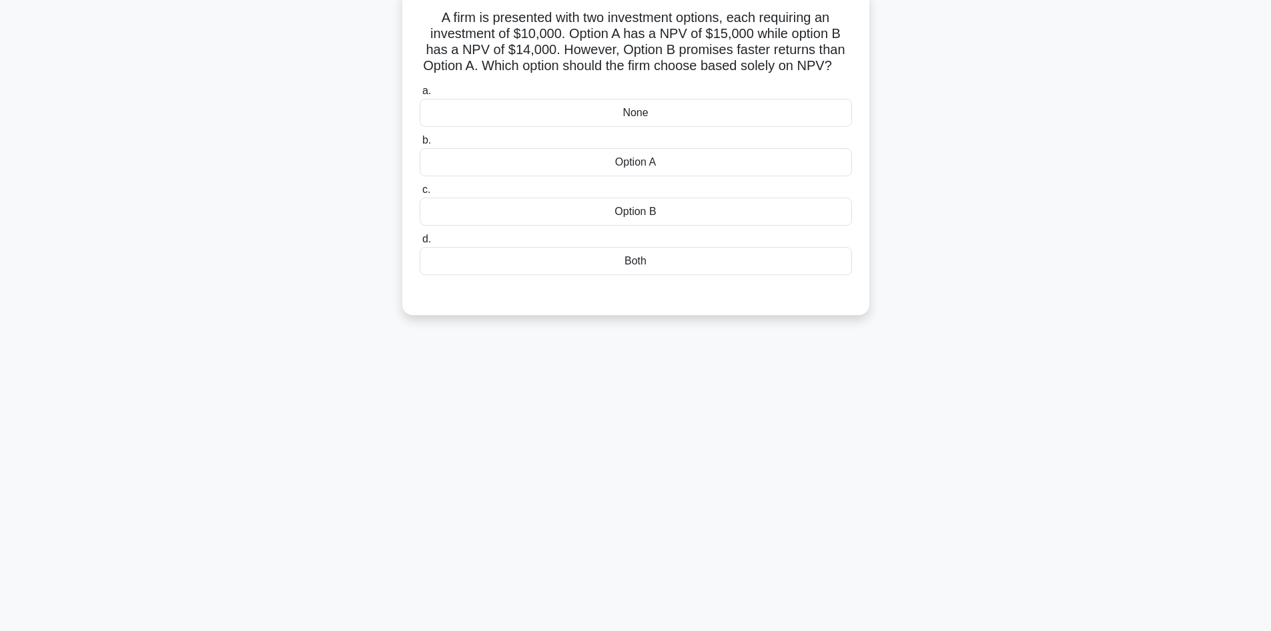
scroll to position [23, 0]
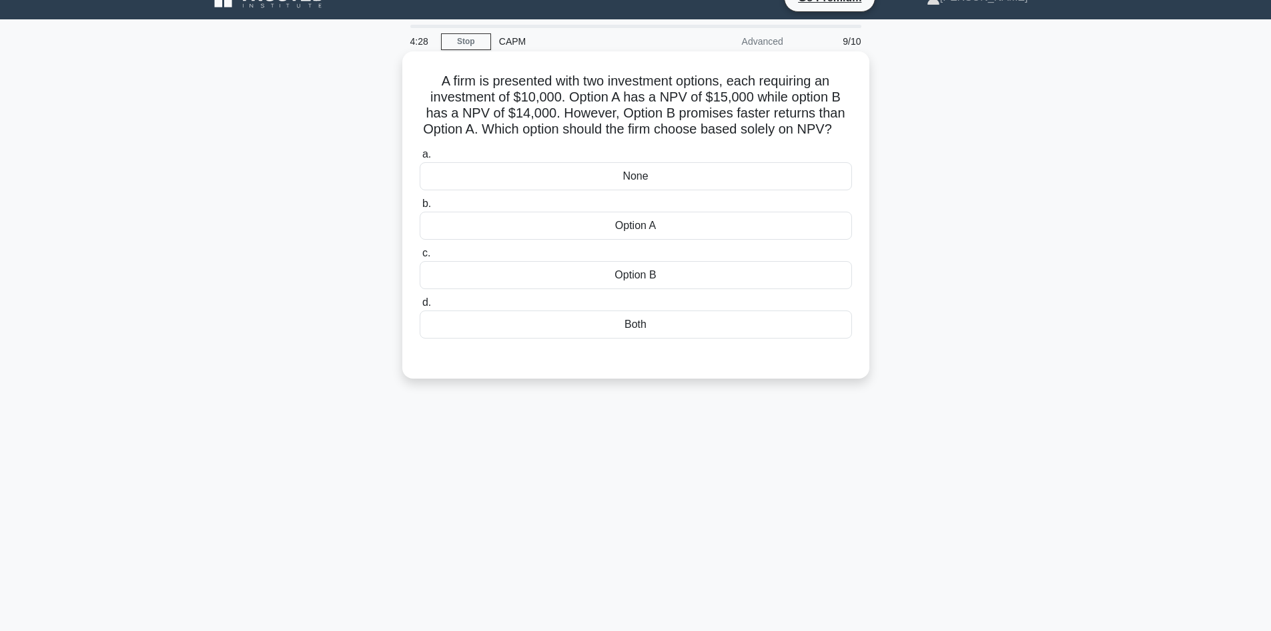
click at [697, 239] on div "Option A" at bounding box center [636, 226] width 432 height 28
click at [420, 208] on input "b. Option A" at bounding box center [420, 204] width 0 height 9
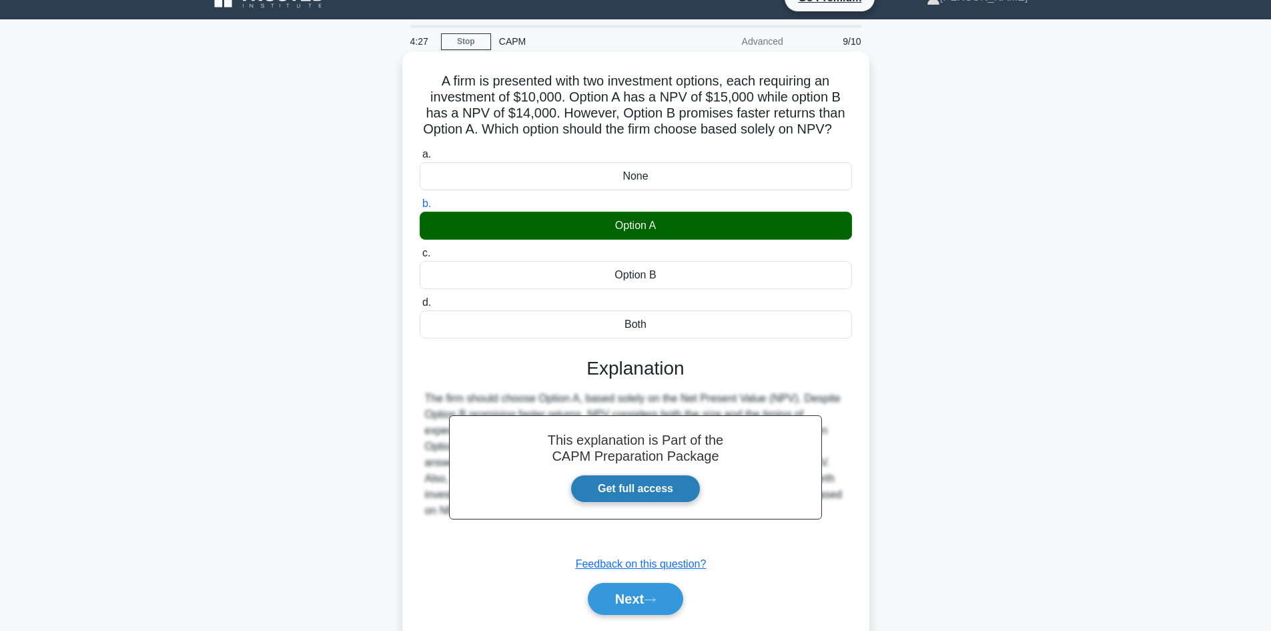
scroll to position [90, 0]
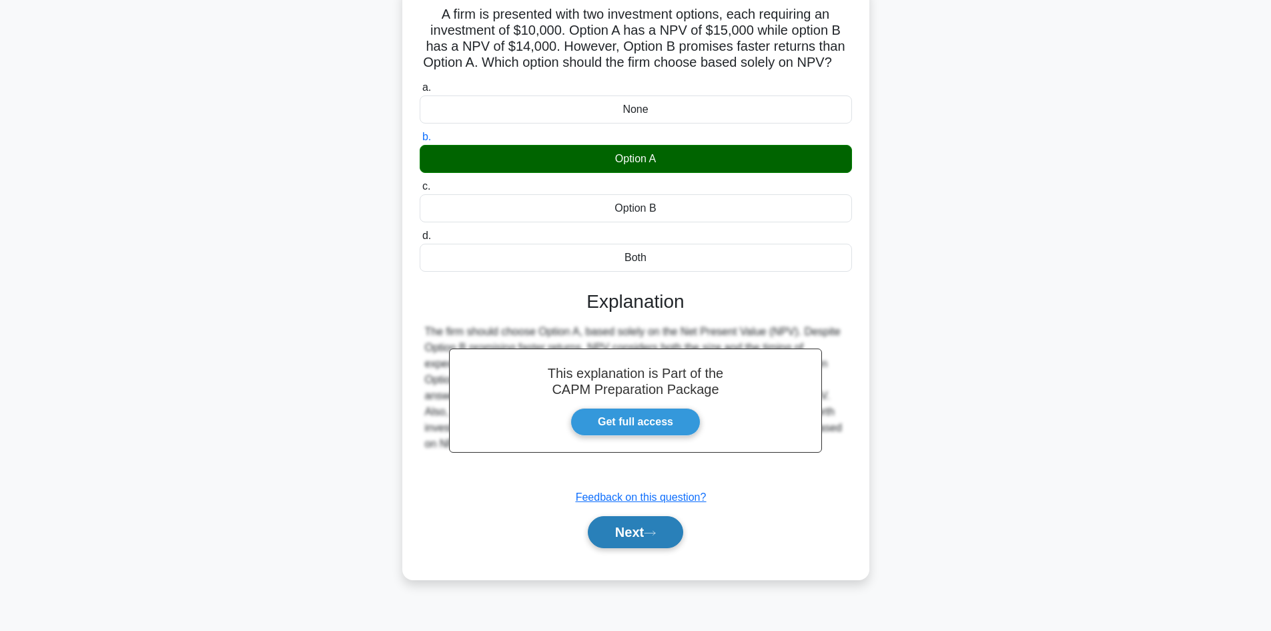
click at [615, 548] on button "Next" at bounding box center [635, 532] width 95 height 32
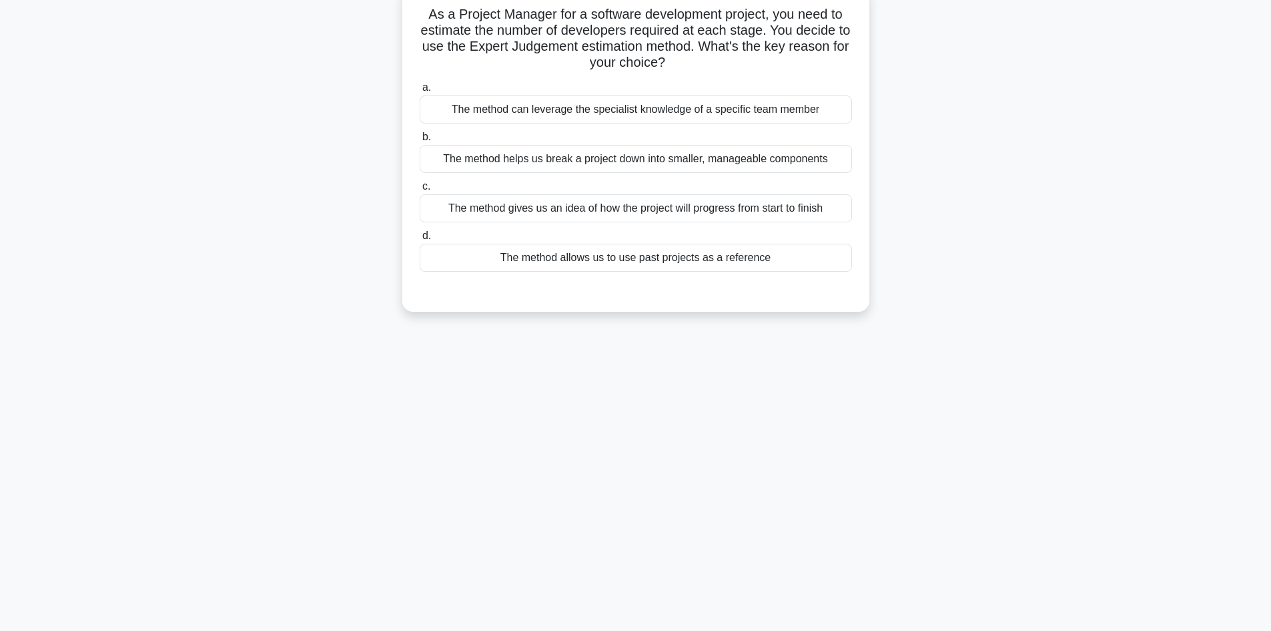
scroll to position [23, 0]
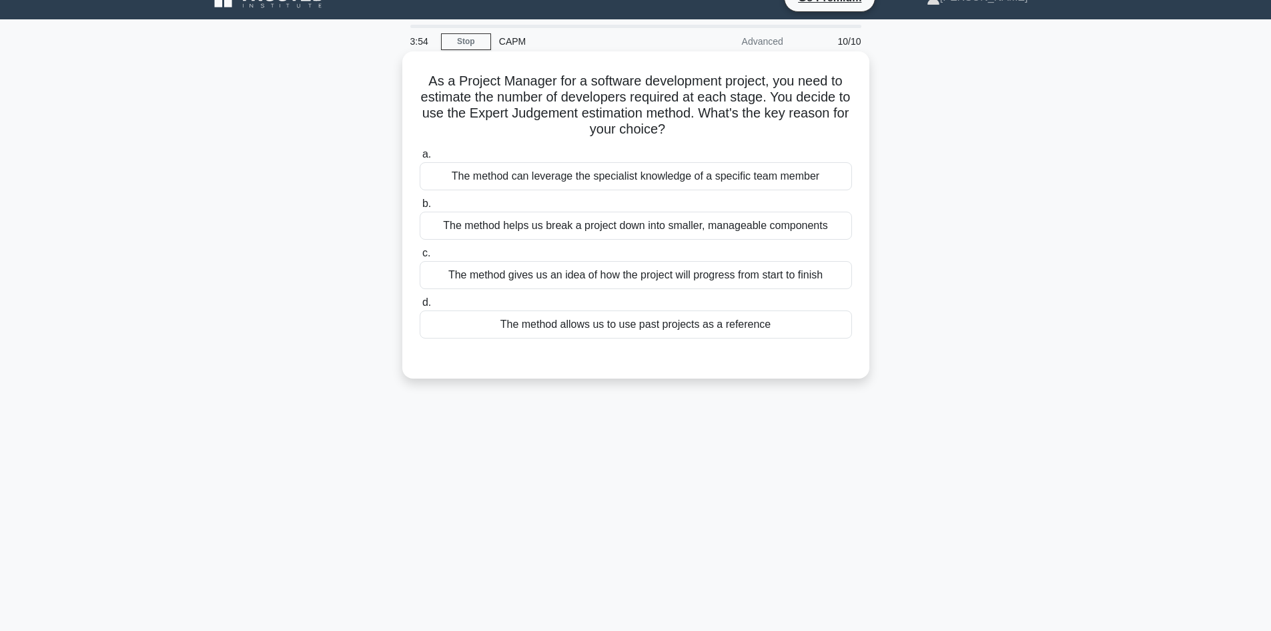
click at [677, 175] on div "The method can leverage the specialist knowledge of a specific team member" at bounding box center [636, 176] width 432 height 28
click at [420, 159] on input "a. The method can leverage the specialist knowledge of a specific team member" at bounding box center [420, 154] width 0 height 9
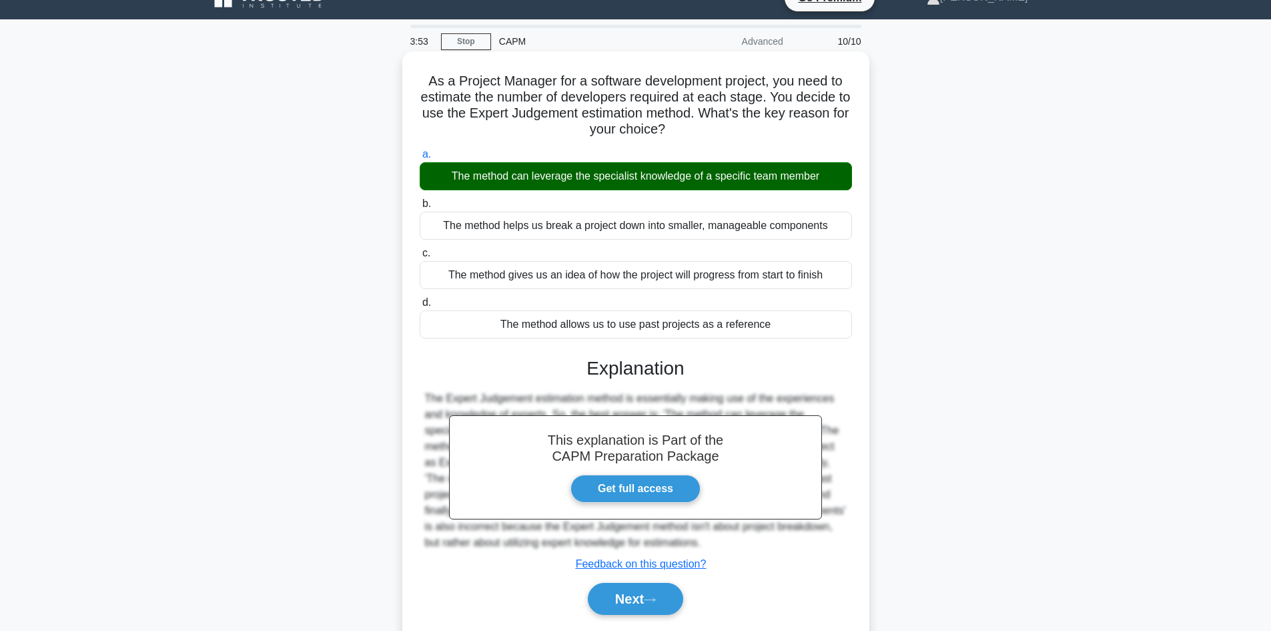
scroll to position [90, 0]
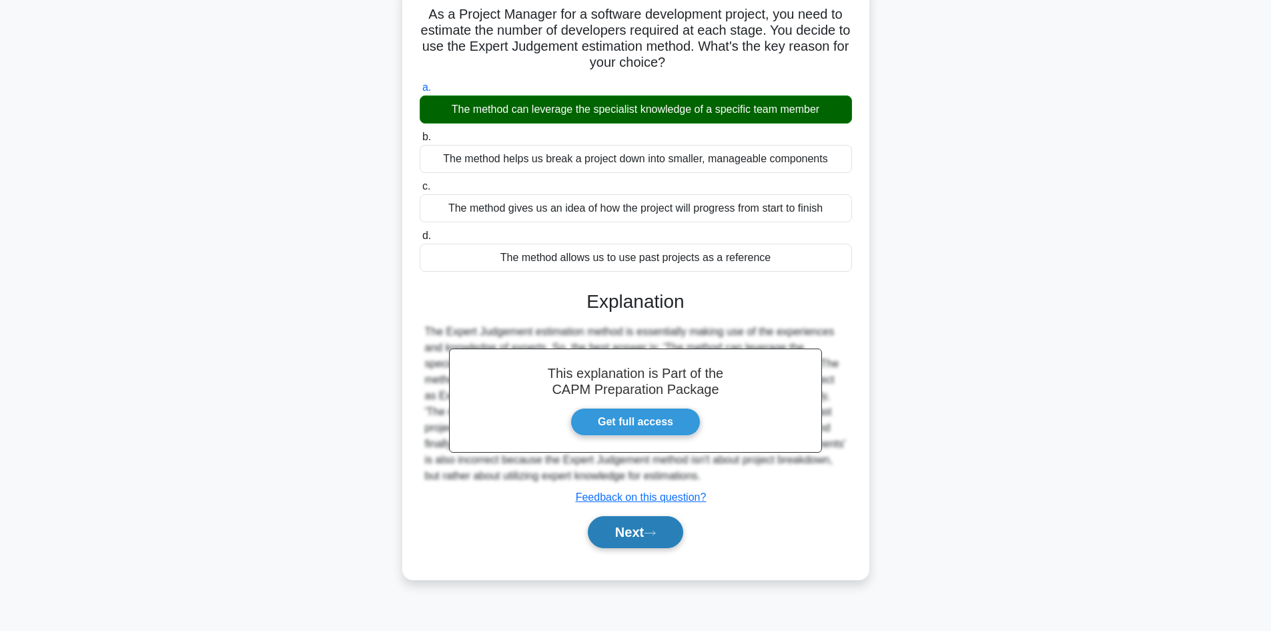
click at [613, 537] on button "Next" at bounding box center [635, 532] width 95 height 32
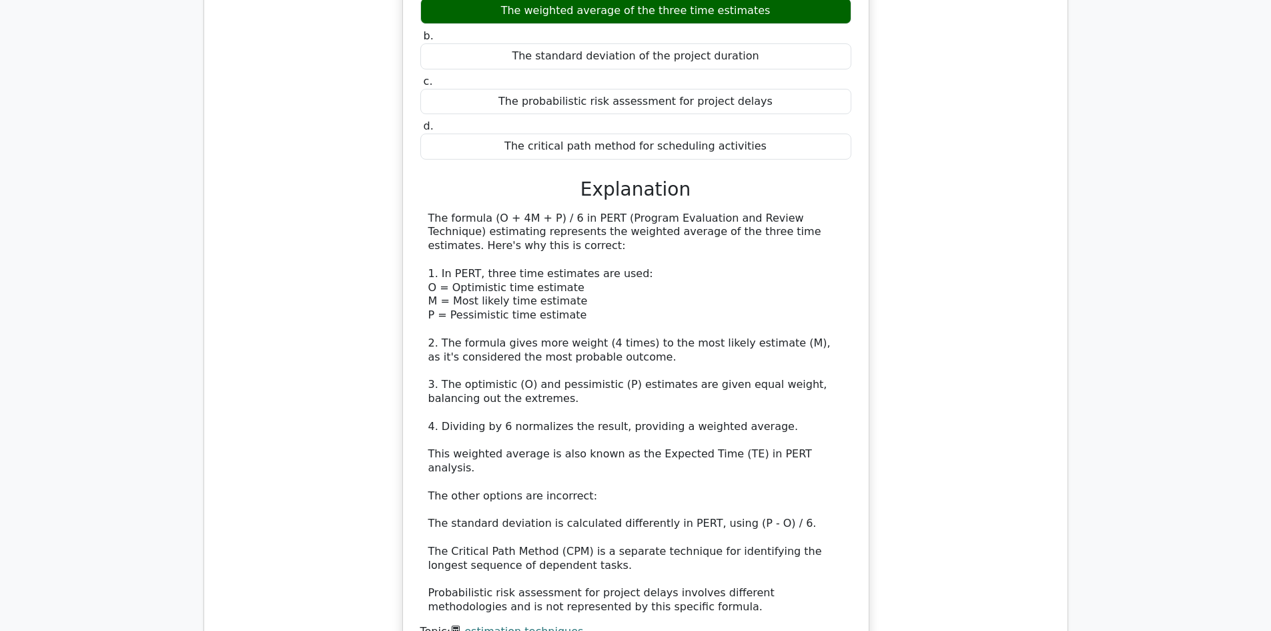
scroll to position [1602, 0]
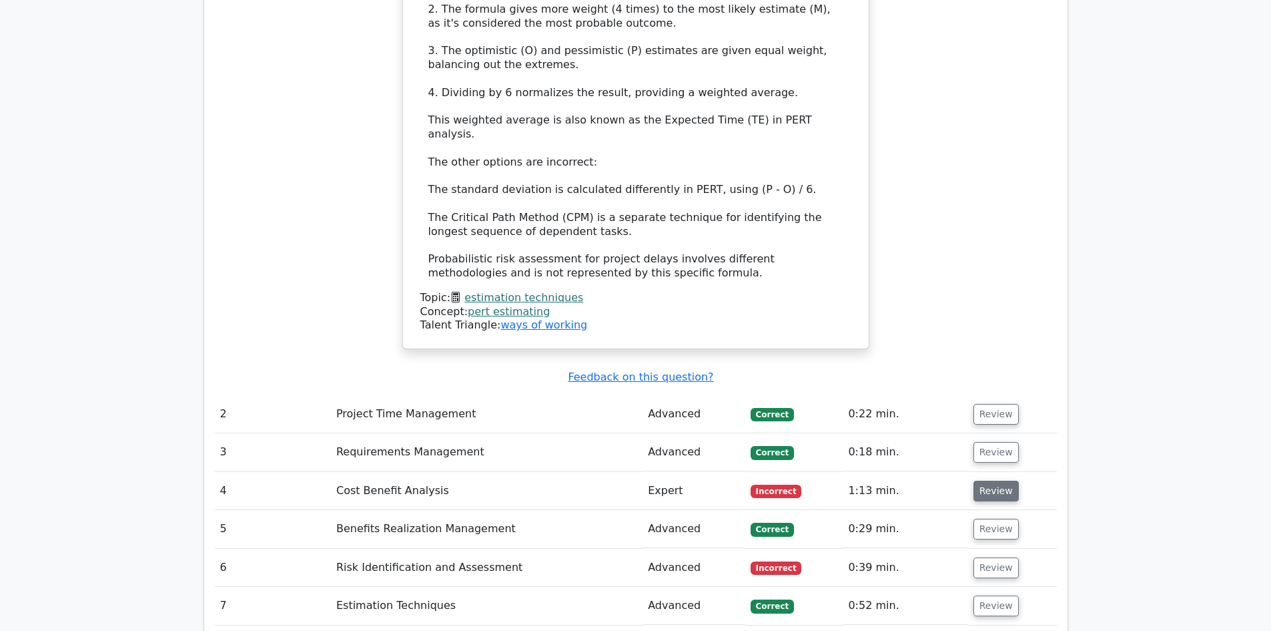
click at [989, 480] on button "Review" at bounding box center [996, 490] width 45 height 21
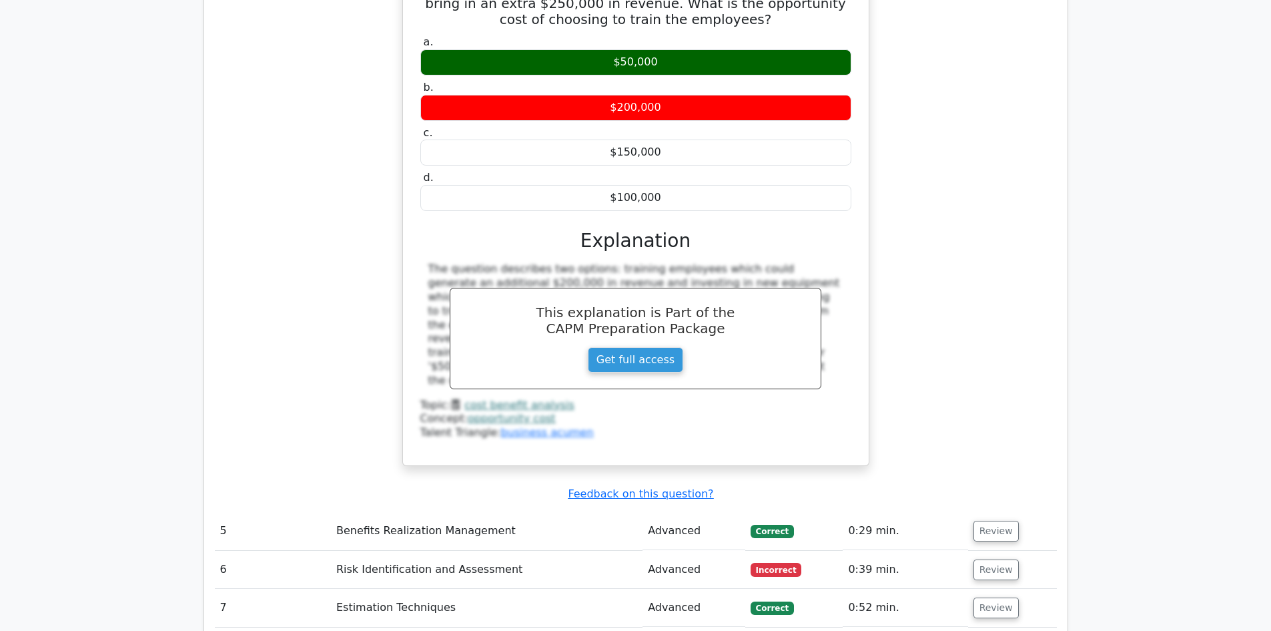
scroll to position [2269, 0]
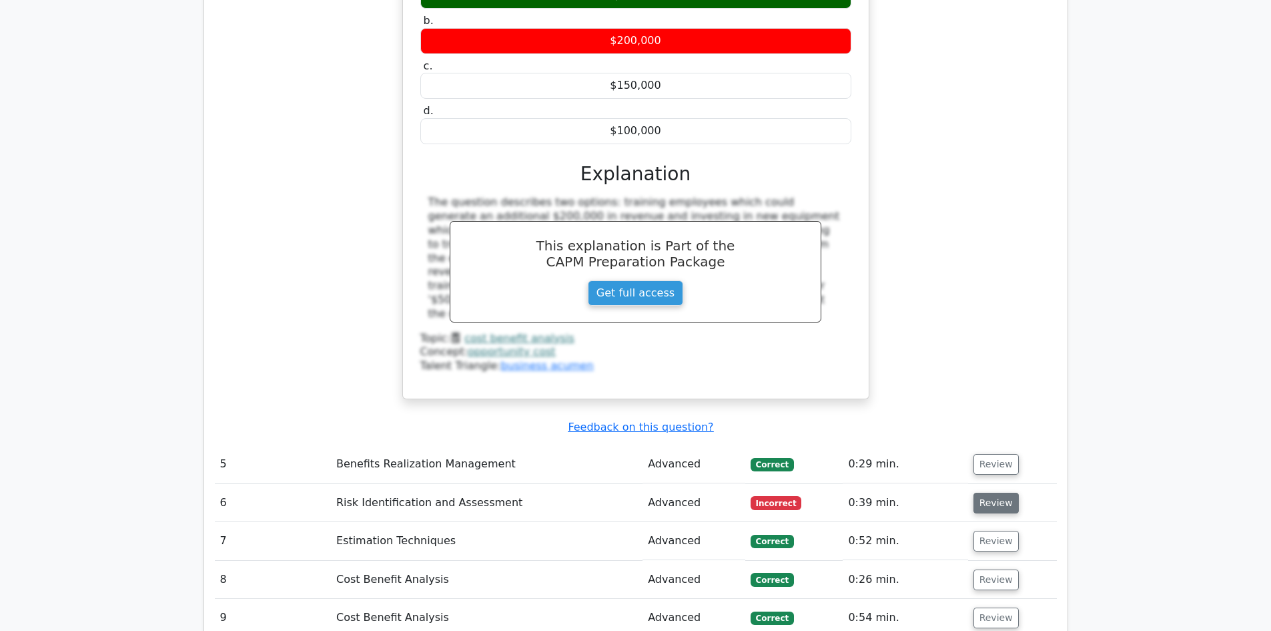
click at [984, 492] on button "Review" at bounding box center [996, 502] width 45 height 21
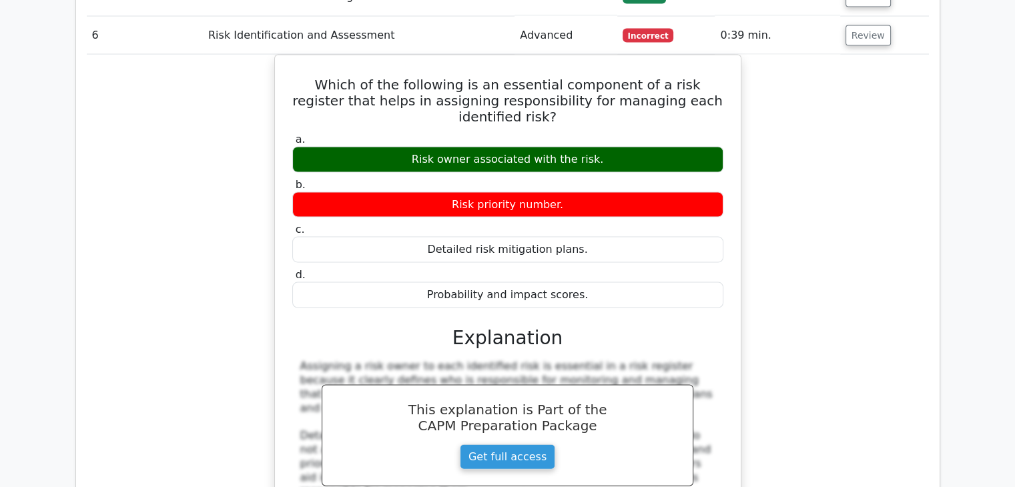
scroll to position [2536, 0]
